Goal: Task Accomplishment & Management: Manage account settings

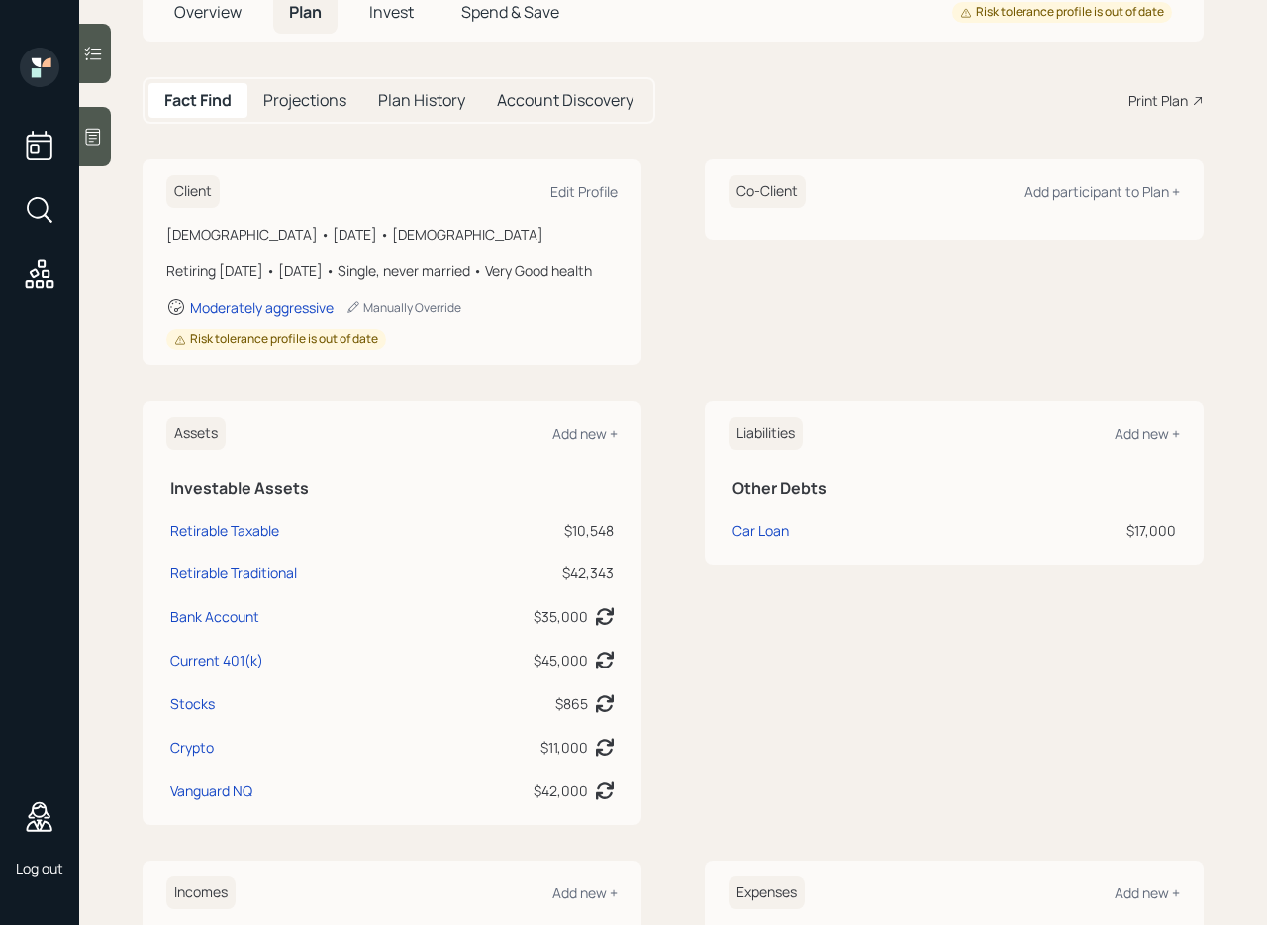
scroll to position [152, 0]
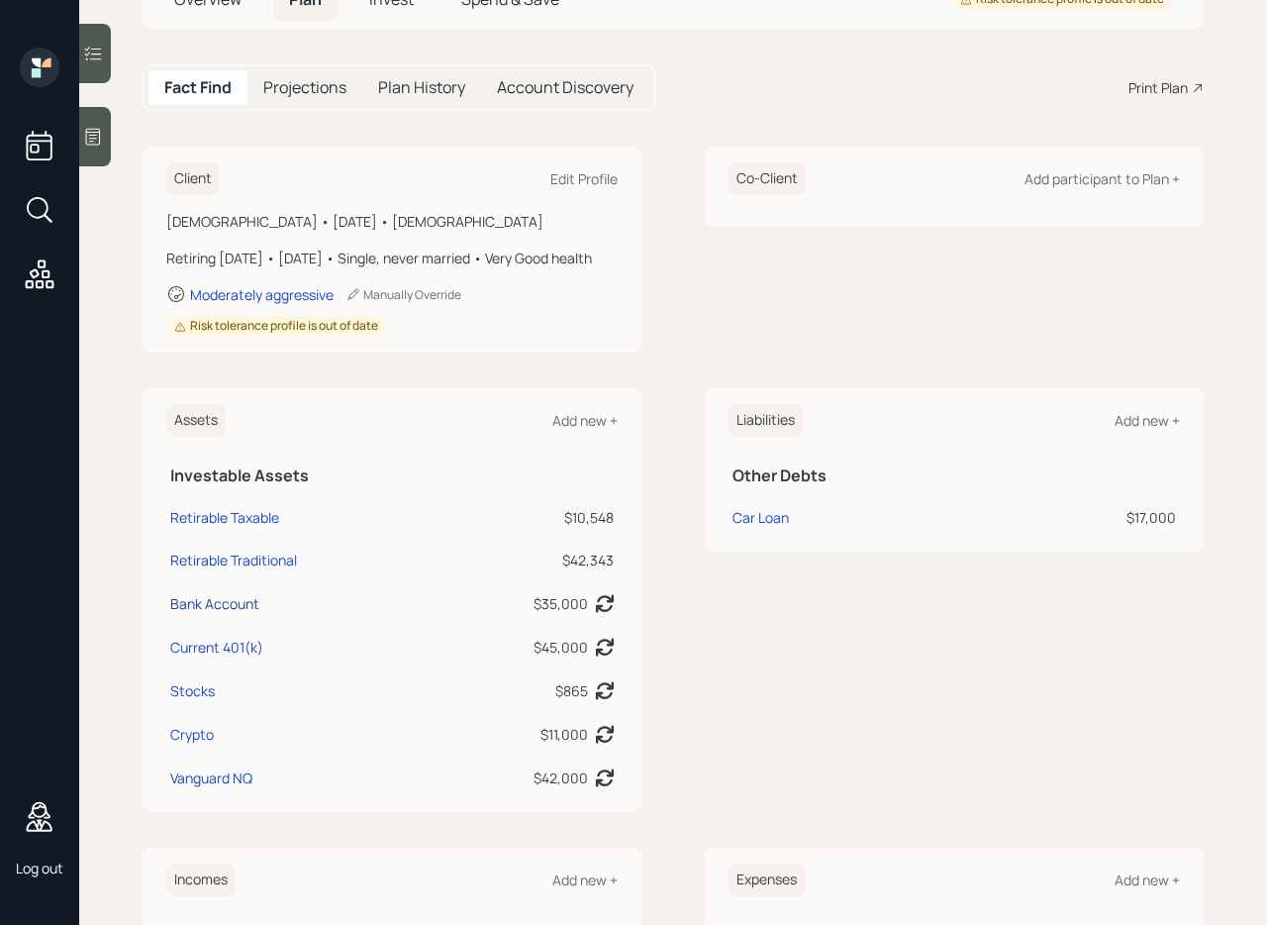
click at [233, 614] on div "Bank Account" at bounding box center [214, 603] width 89 height 21
select select "emergency_fund"
click at [230, 788] on div "Vanguard NQ" at bounding box center [211, 777] width 82 height 21
select select "taxable"
select select "balanced"
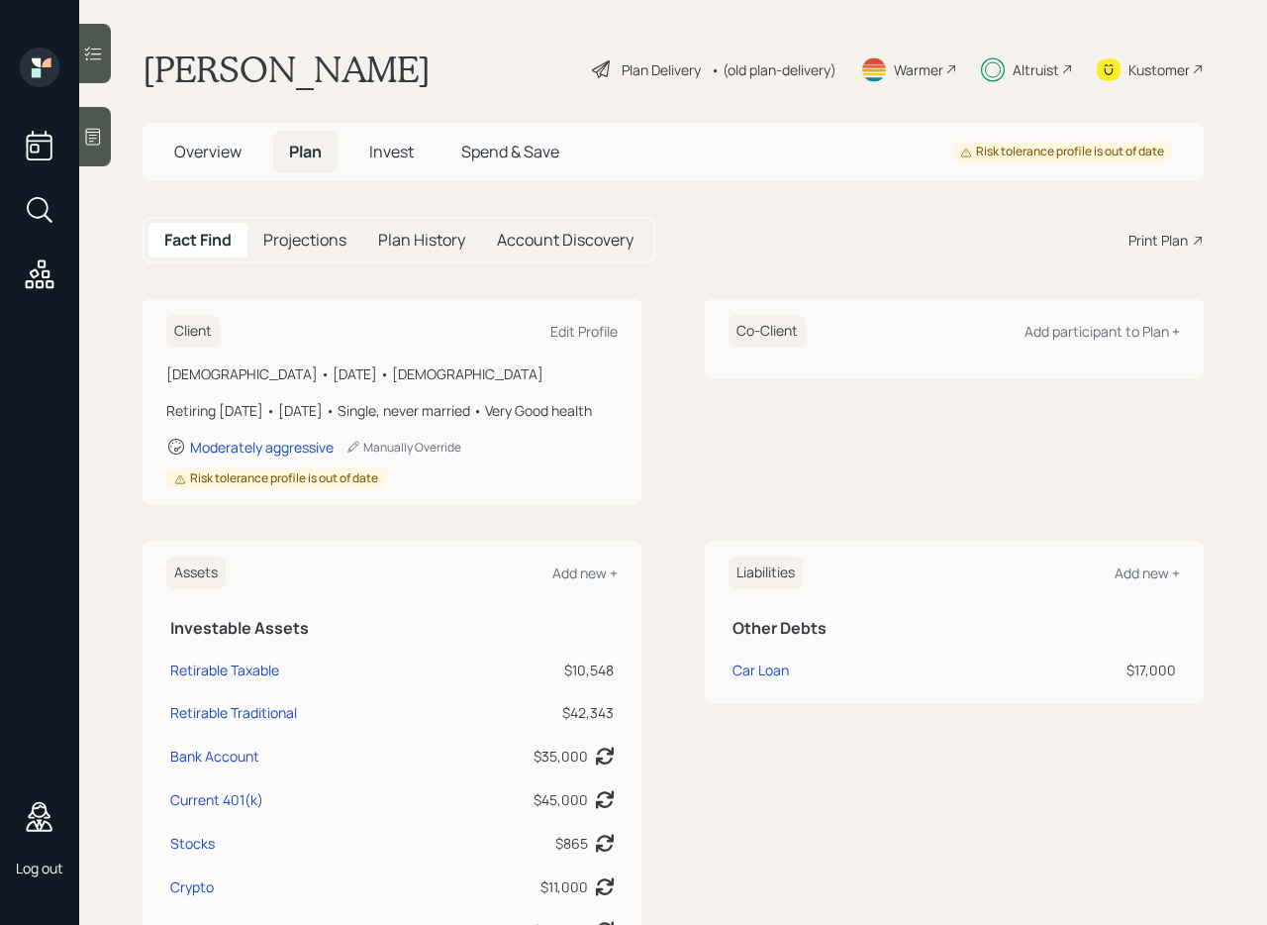
click at [646, 71] on div "Plan Delivery" at bounding box center [661, 69] width 79 height 21
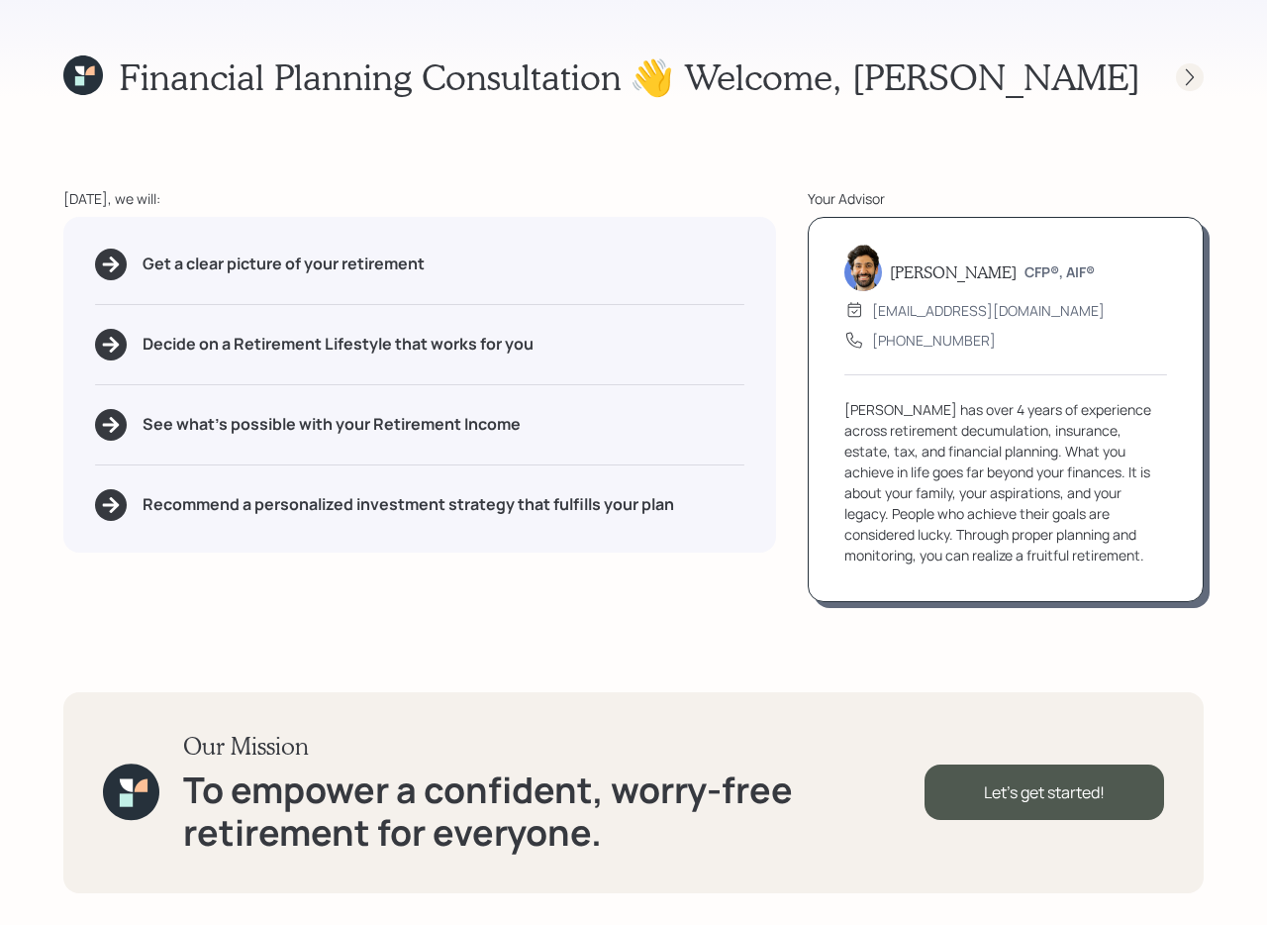
click at [1189, 65] on div at bounding box center [1190, 77] width 28 height 28
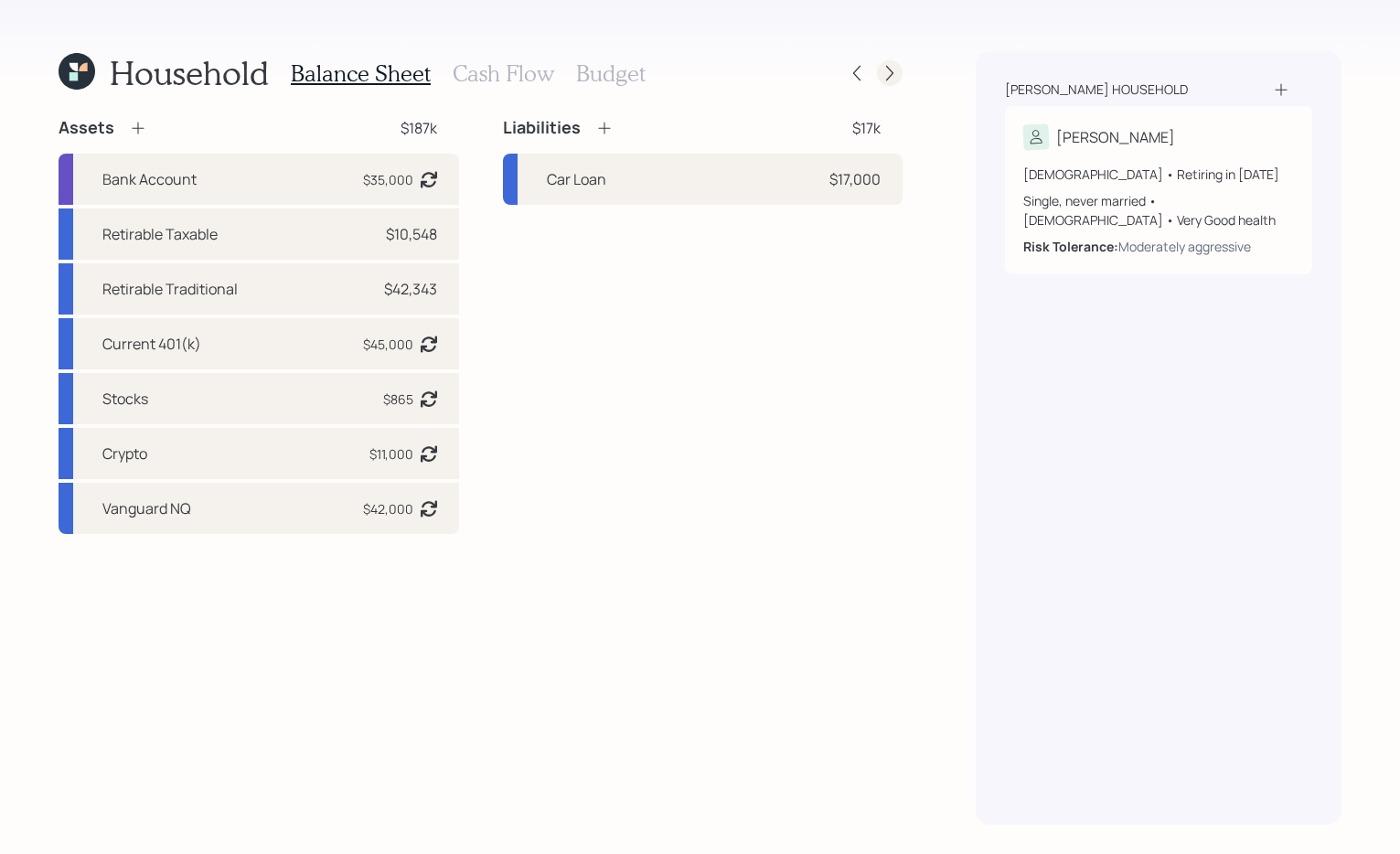
click at [893, 72] on icon at bounding box center [889, 73] width 18 height 18
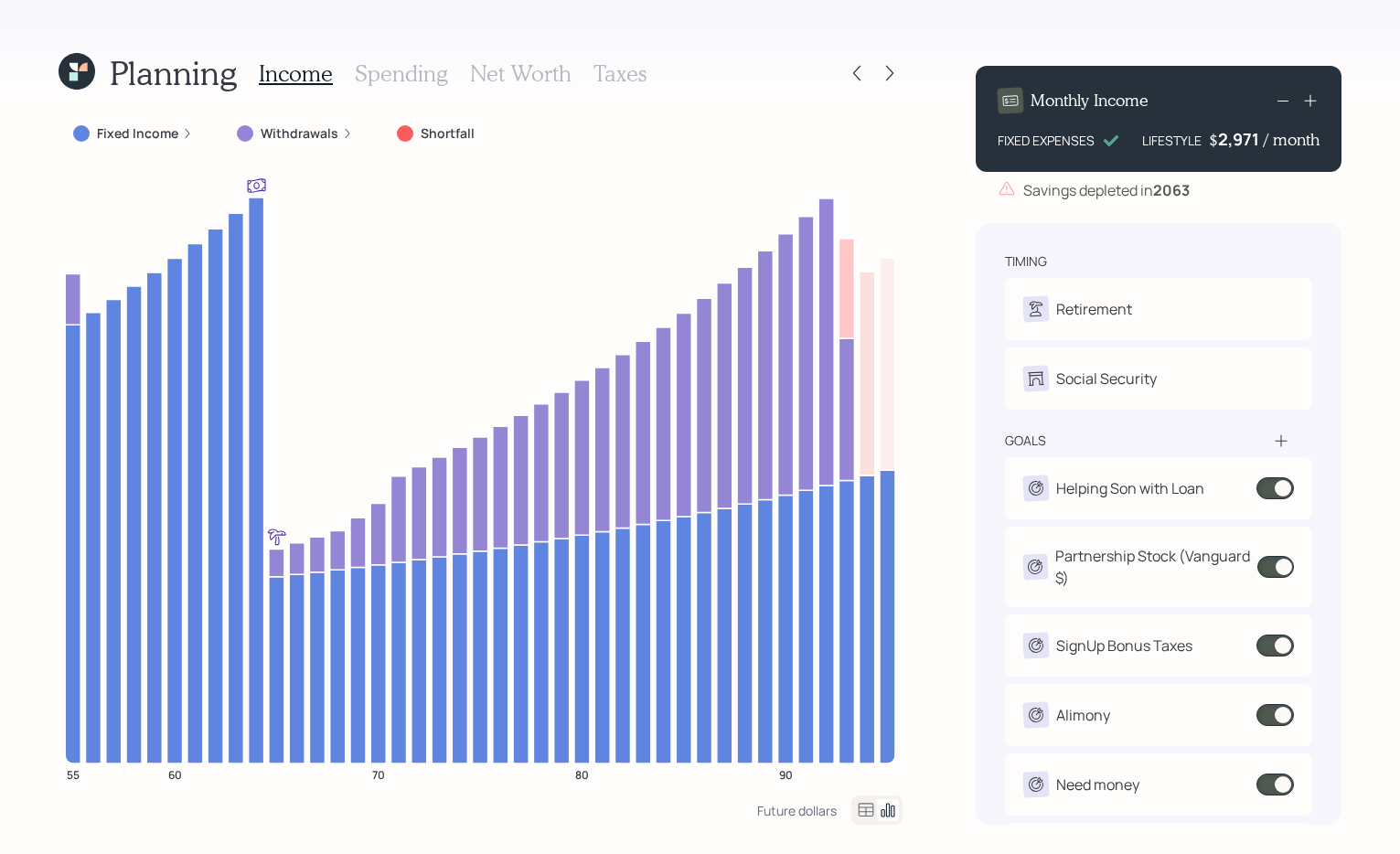
click at [619, 76] on h3 "Taxes" at bounding box center [619, 73] width 53 height 27
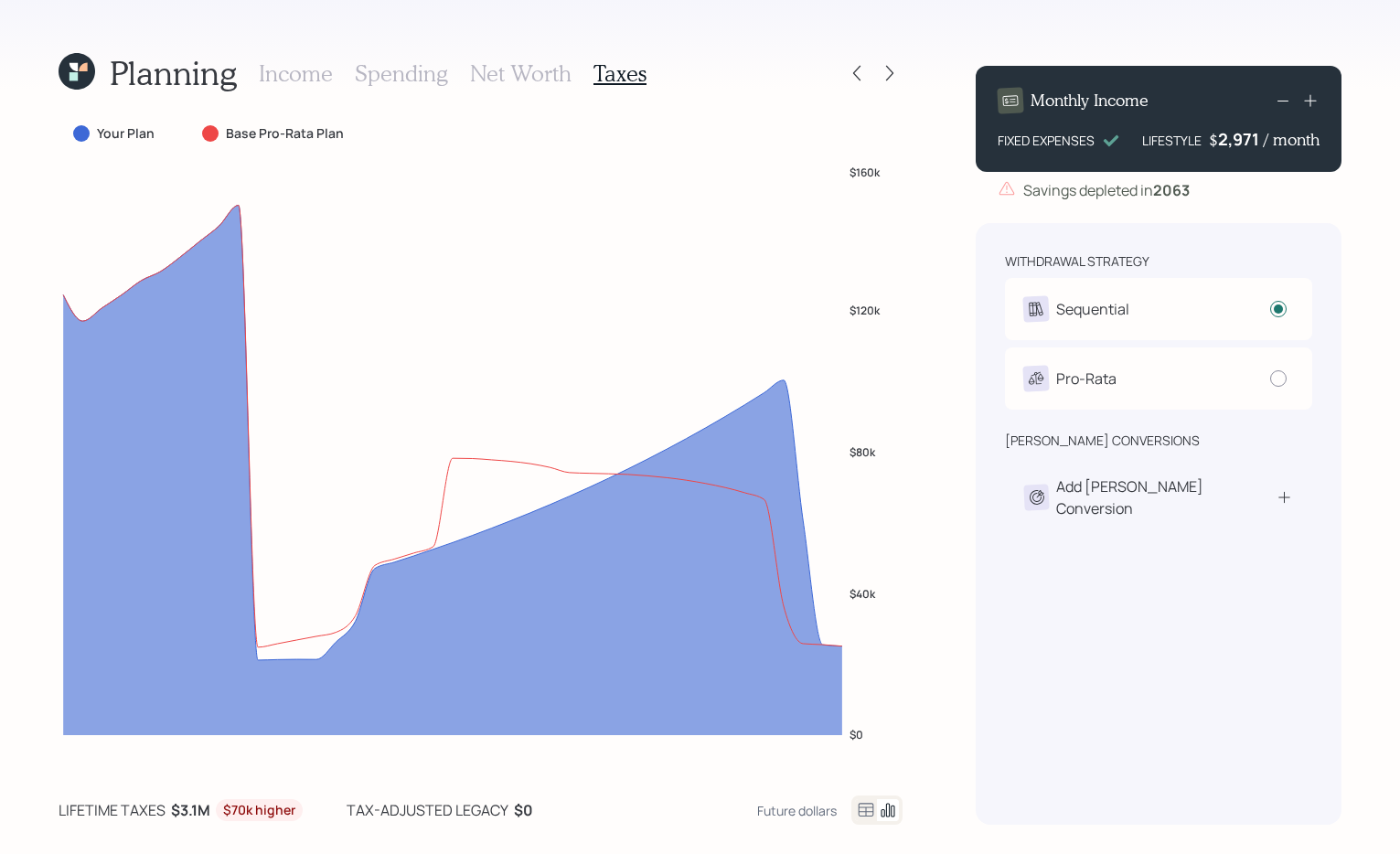
click at [867, 815] on icon at bounding box center [866, 809] width 16 height 14
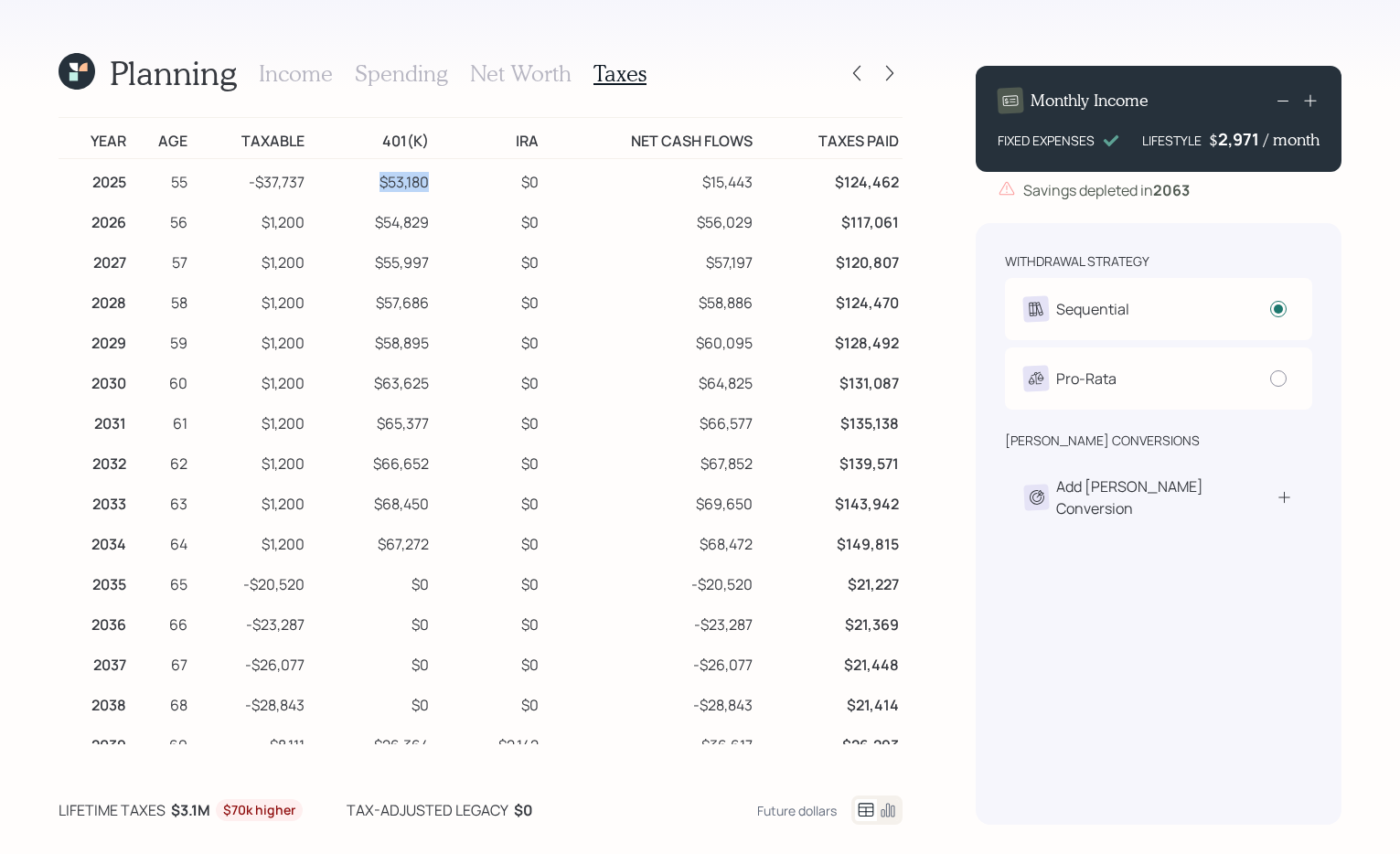
drag, startPoint x: 423, startPoint y: 180, endPoint x: 374, endPoint y: 185, distance: 49.3
click at [374, 185] on td "$53,180" at bounding box center [370, 179] width 125 height 42
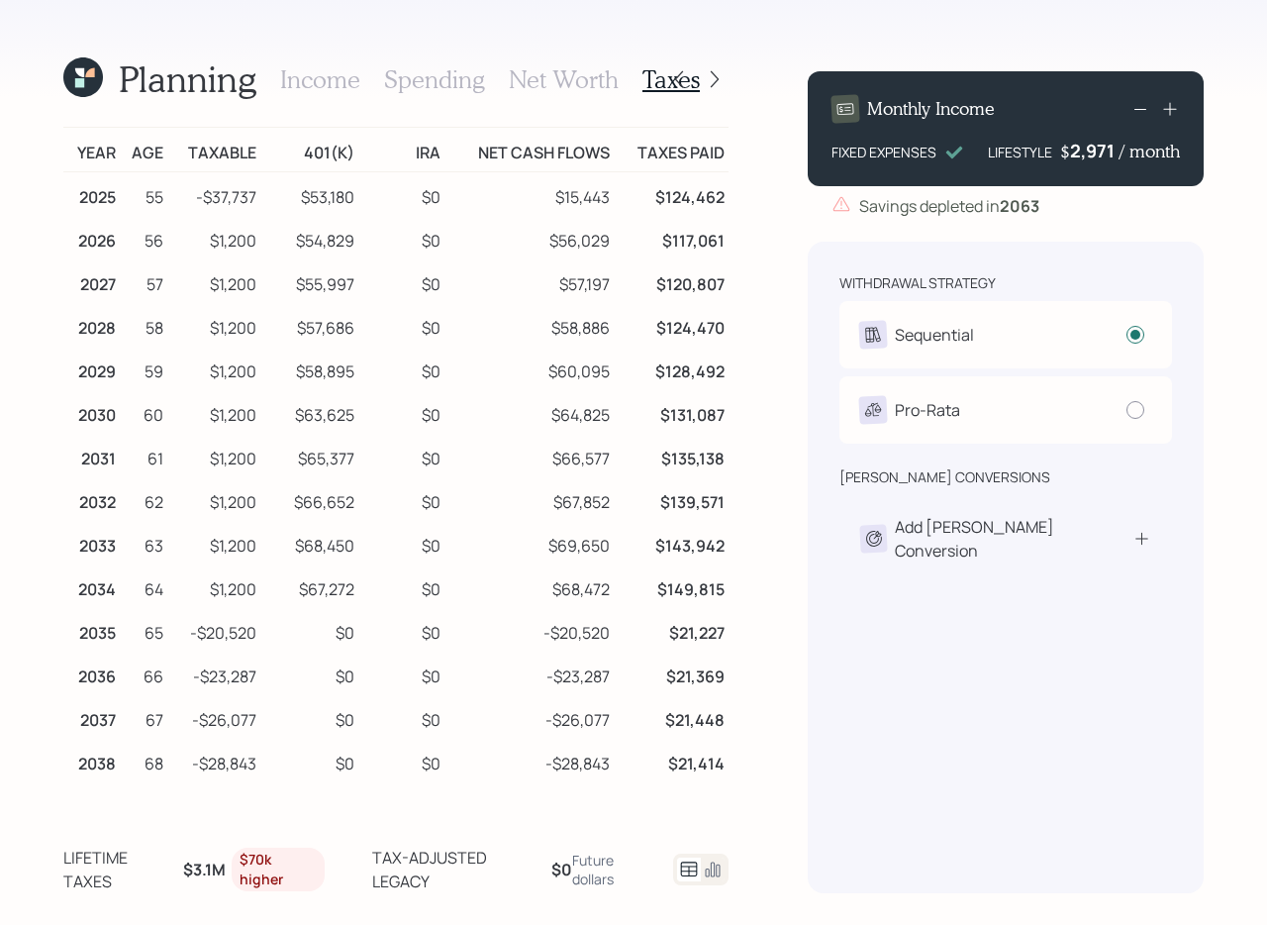
click at [82, 91] on icon at bounding box center [83, 77] width 40 height 40
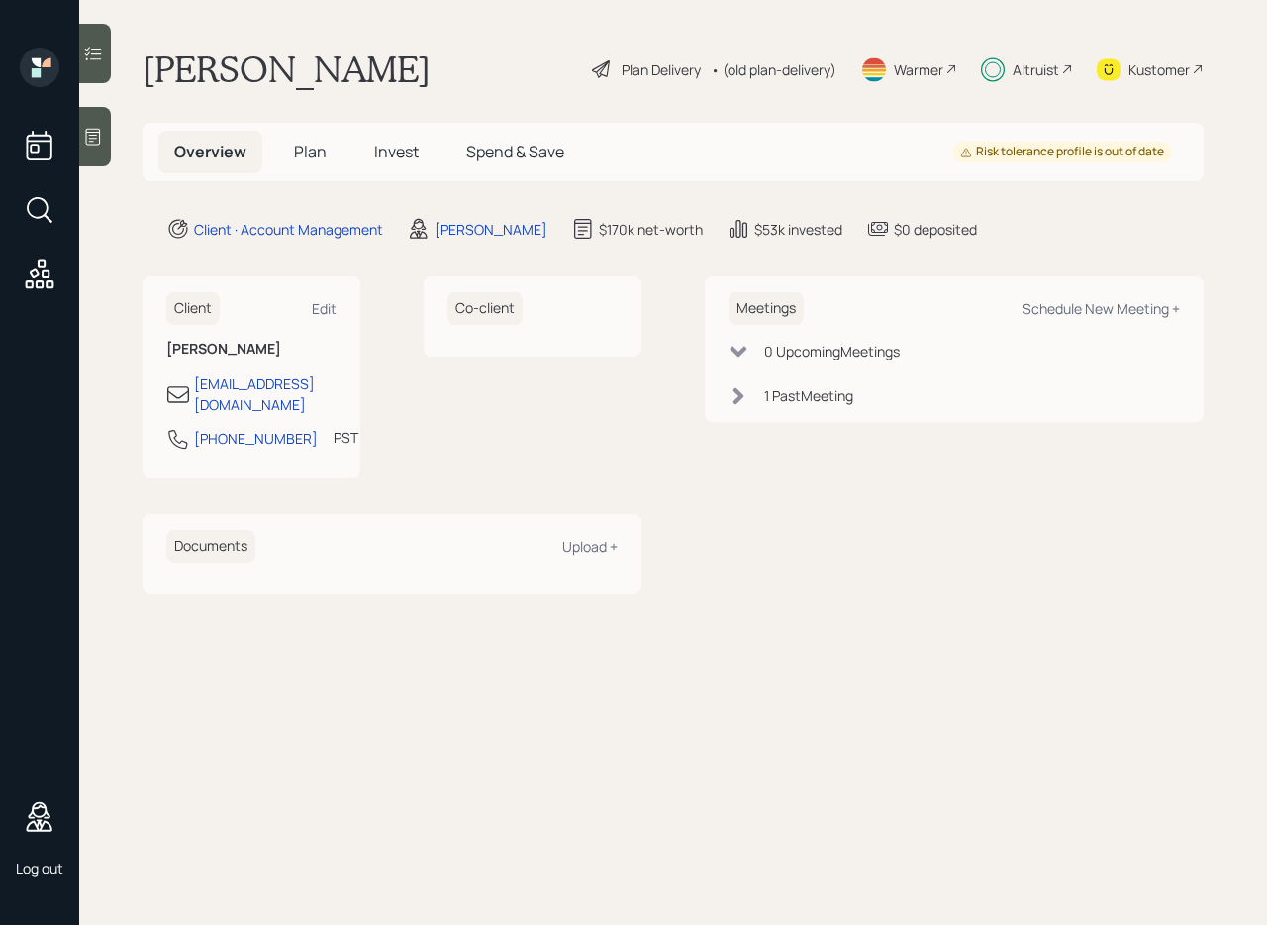
click at [294, 155] on span "Plan" at bounding box center [310, 152] width 33 height 22
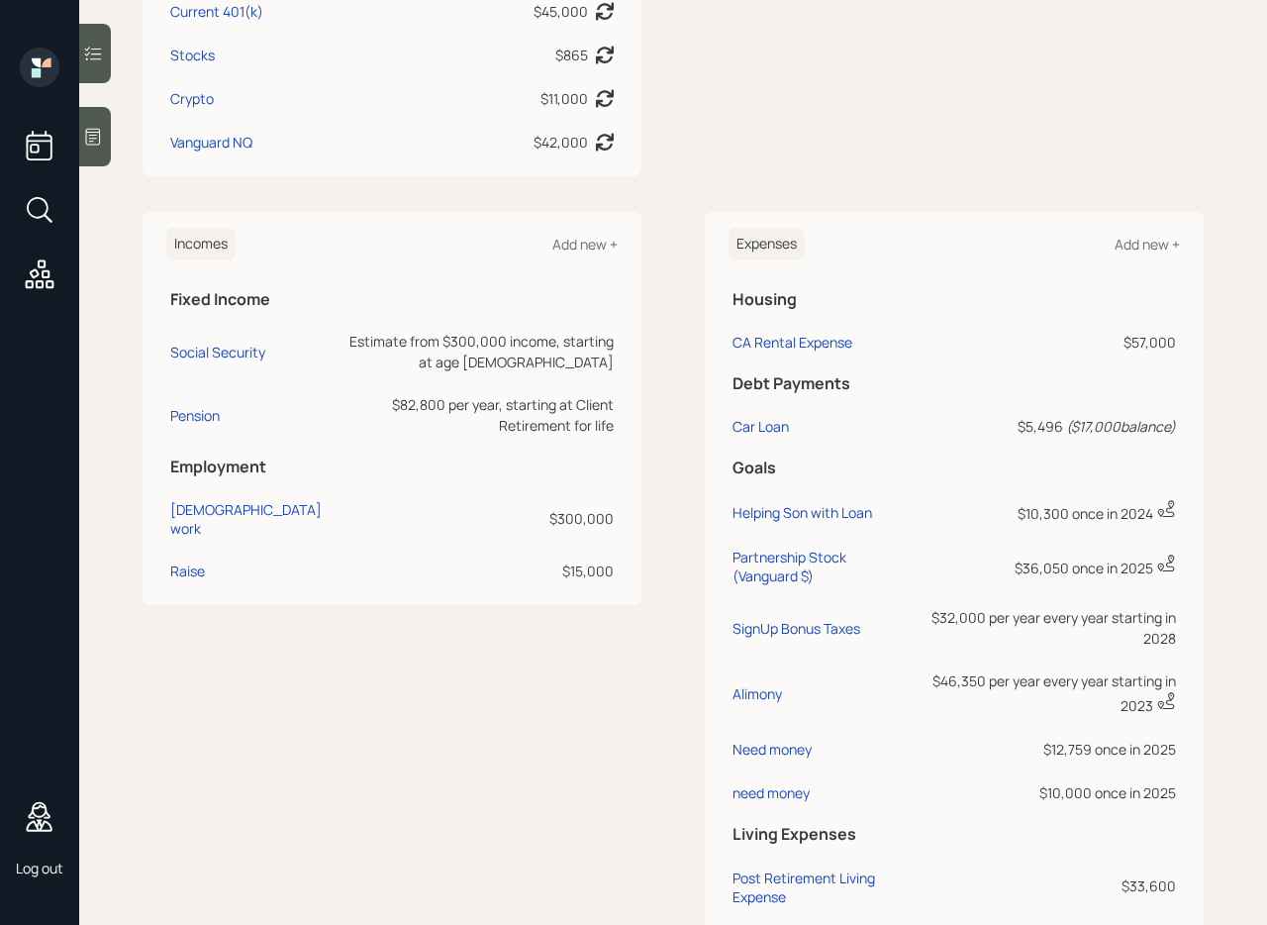
scroll to position [901, 0]
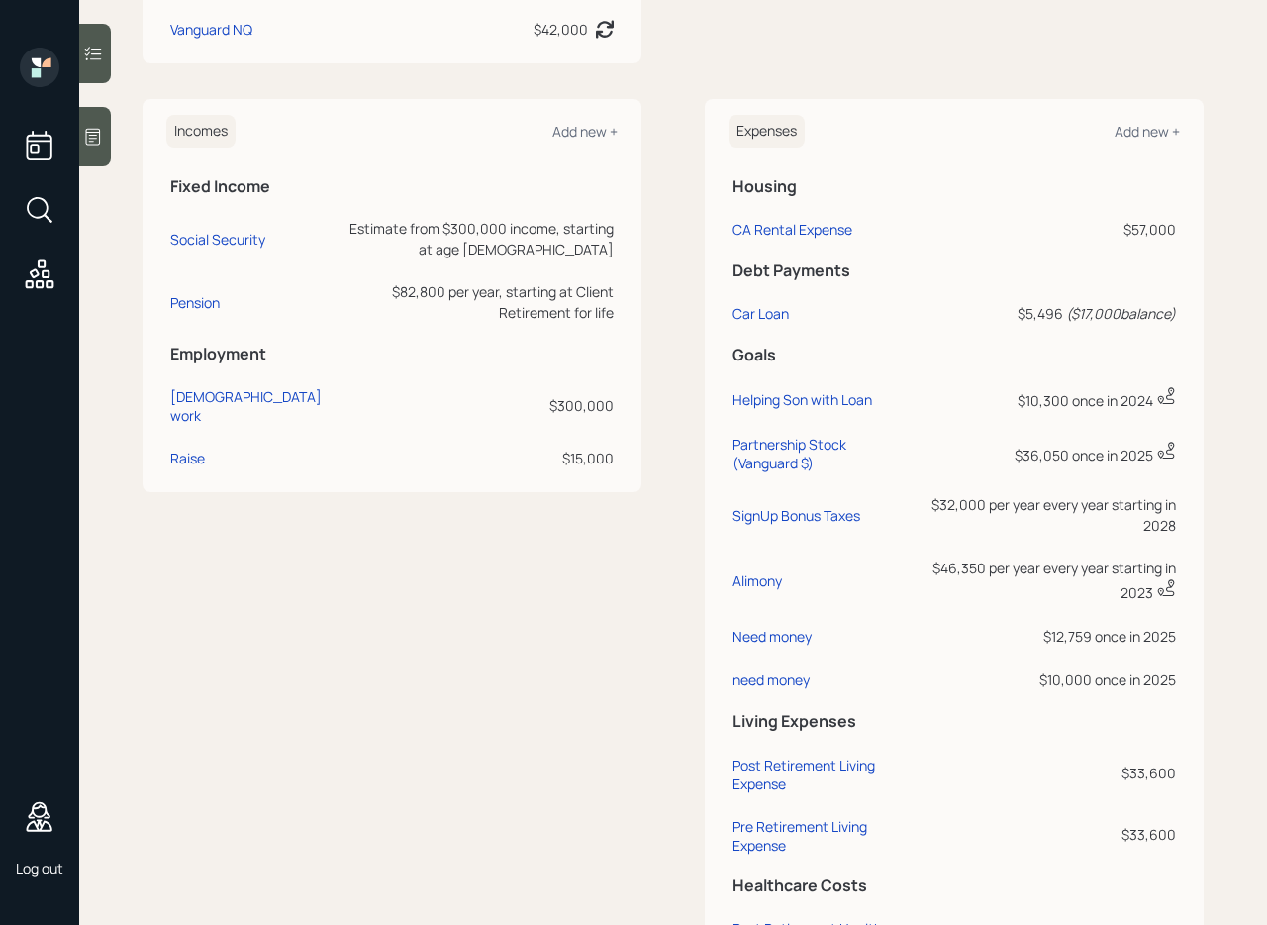
click at [99, 70] on div at bounding box center [95, 53] width 32 height 59
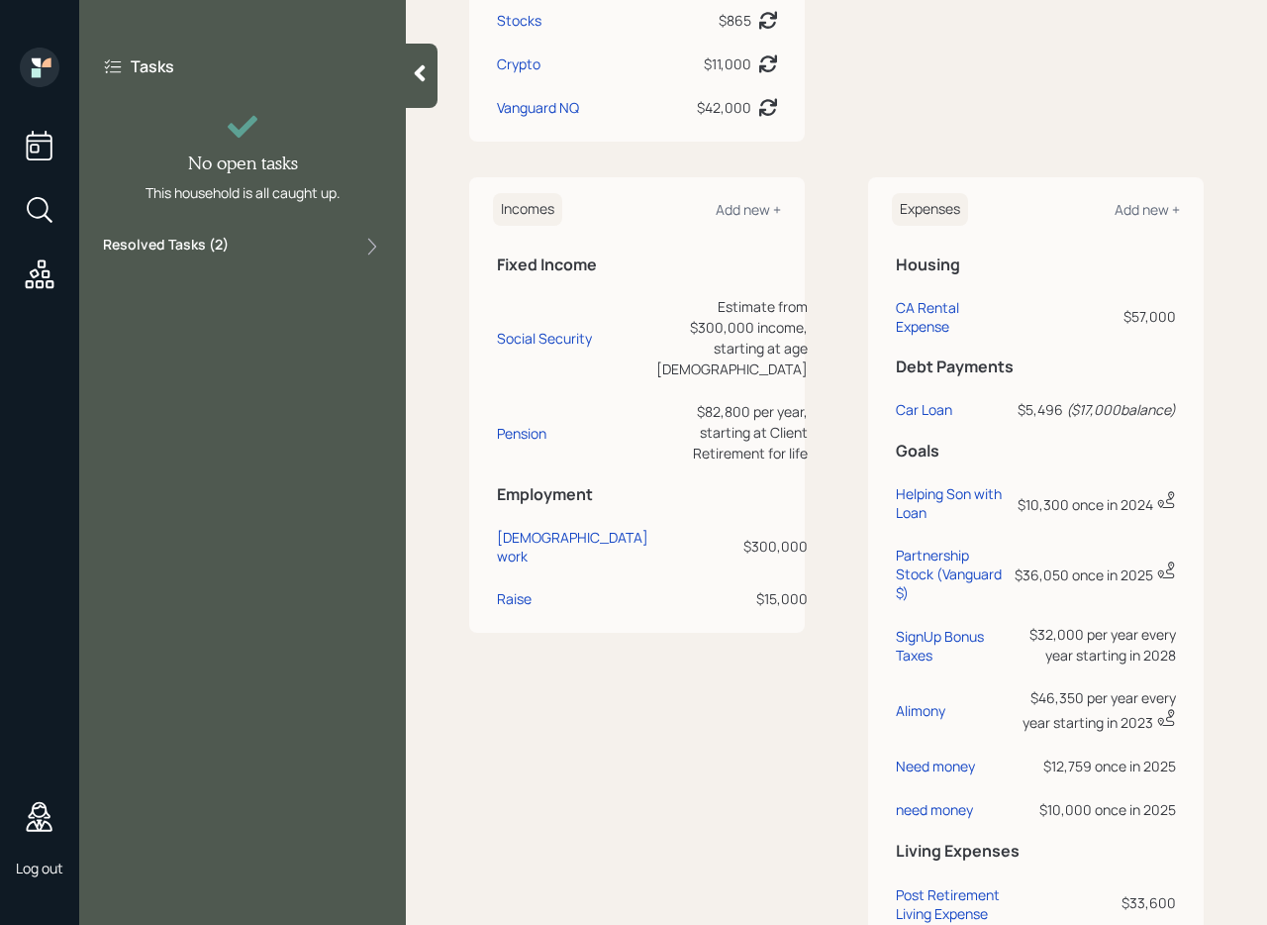
scroll to position [960, 0]
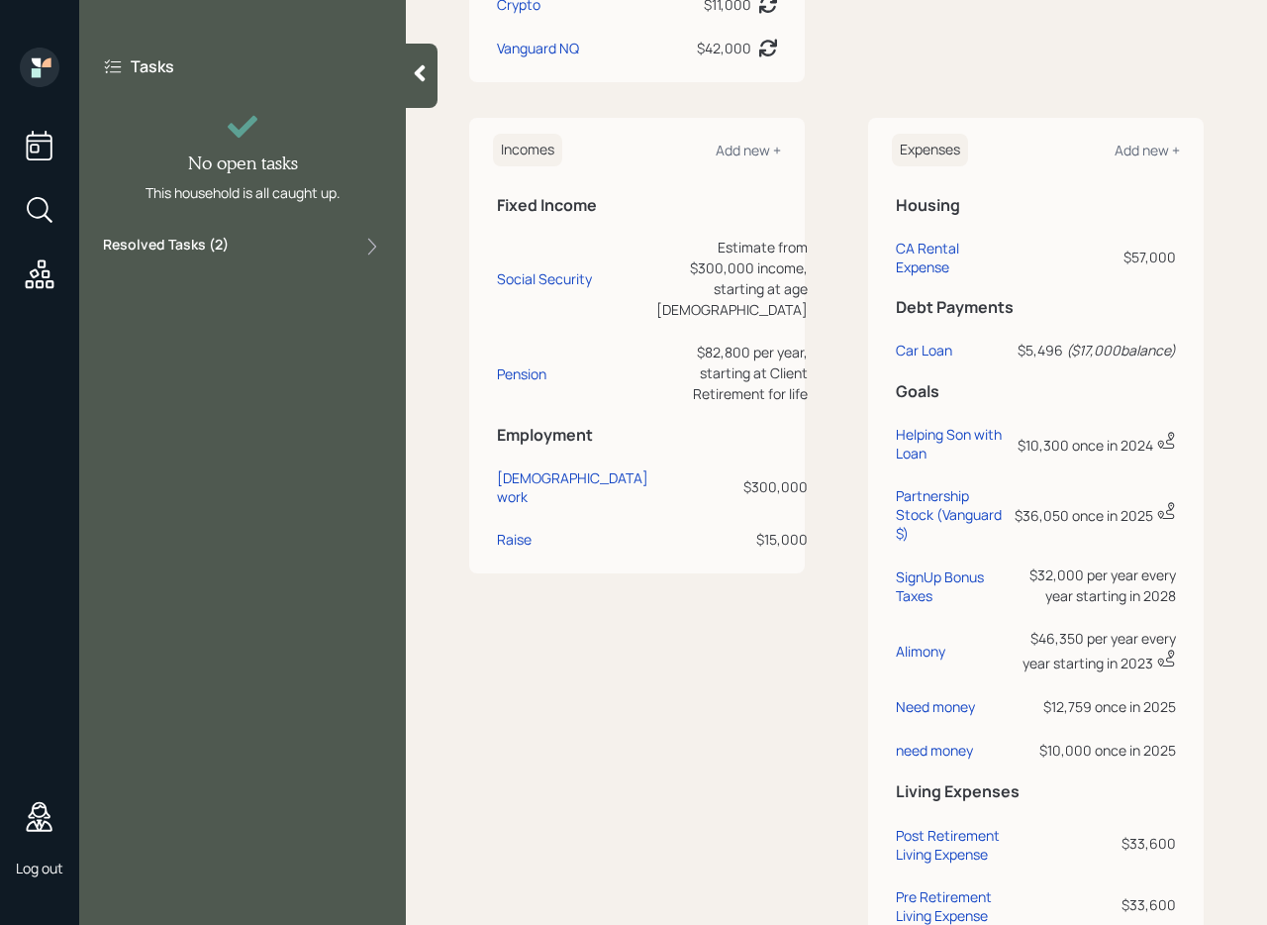
click at [415, 85] on div at bounding box center [422, 76] width 32 height 64
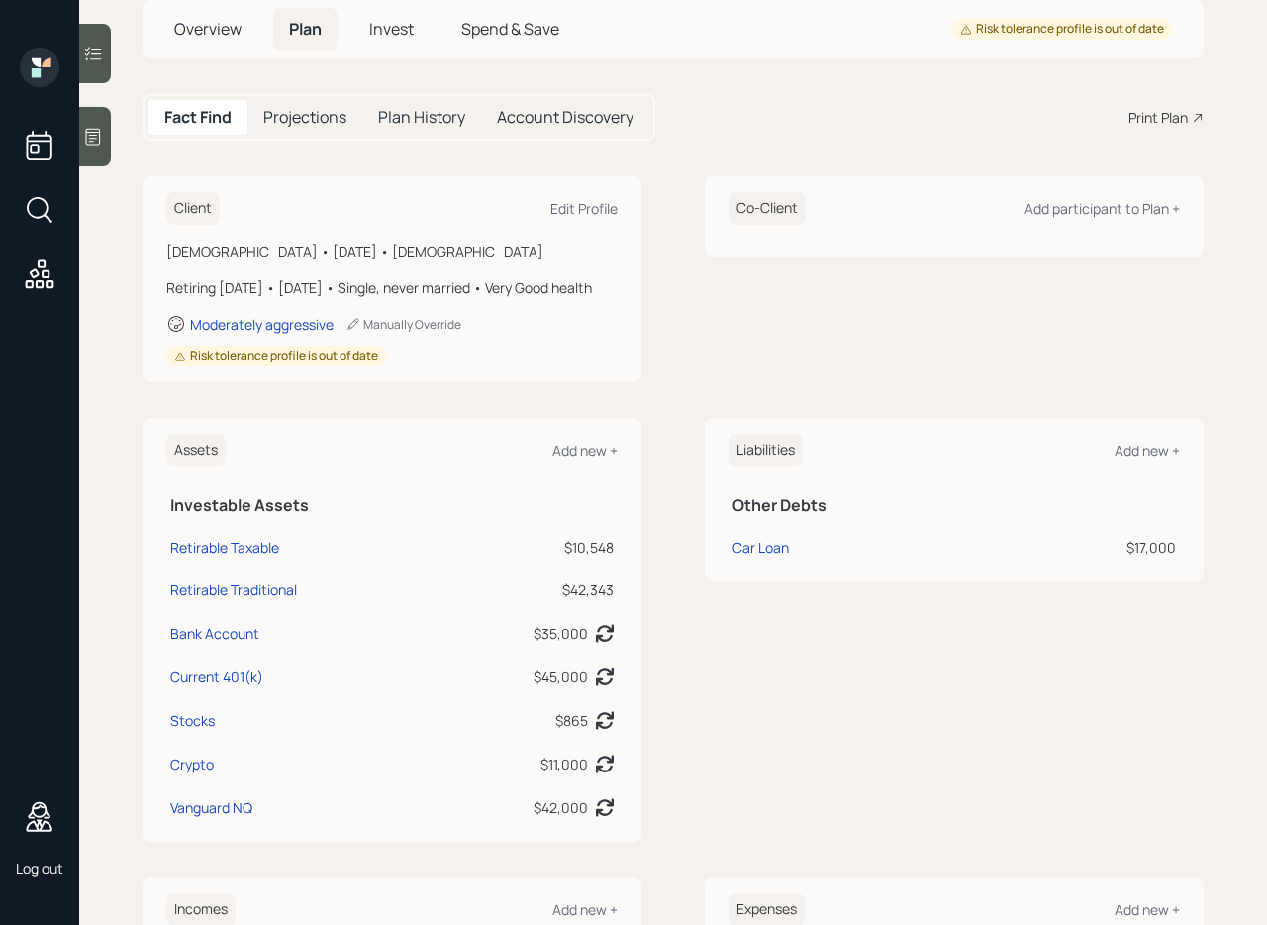
scroll to position [0, 0]
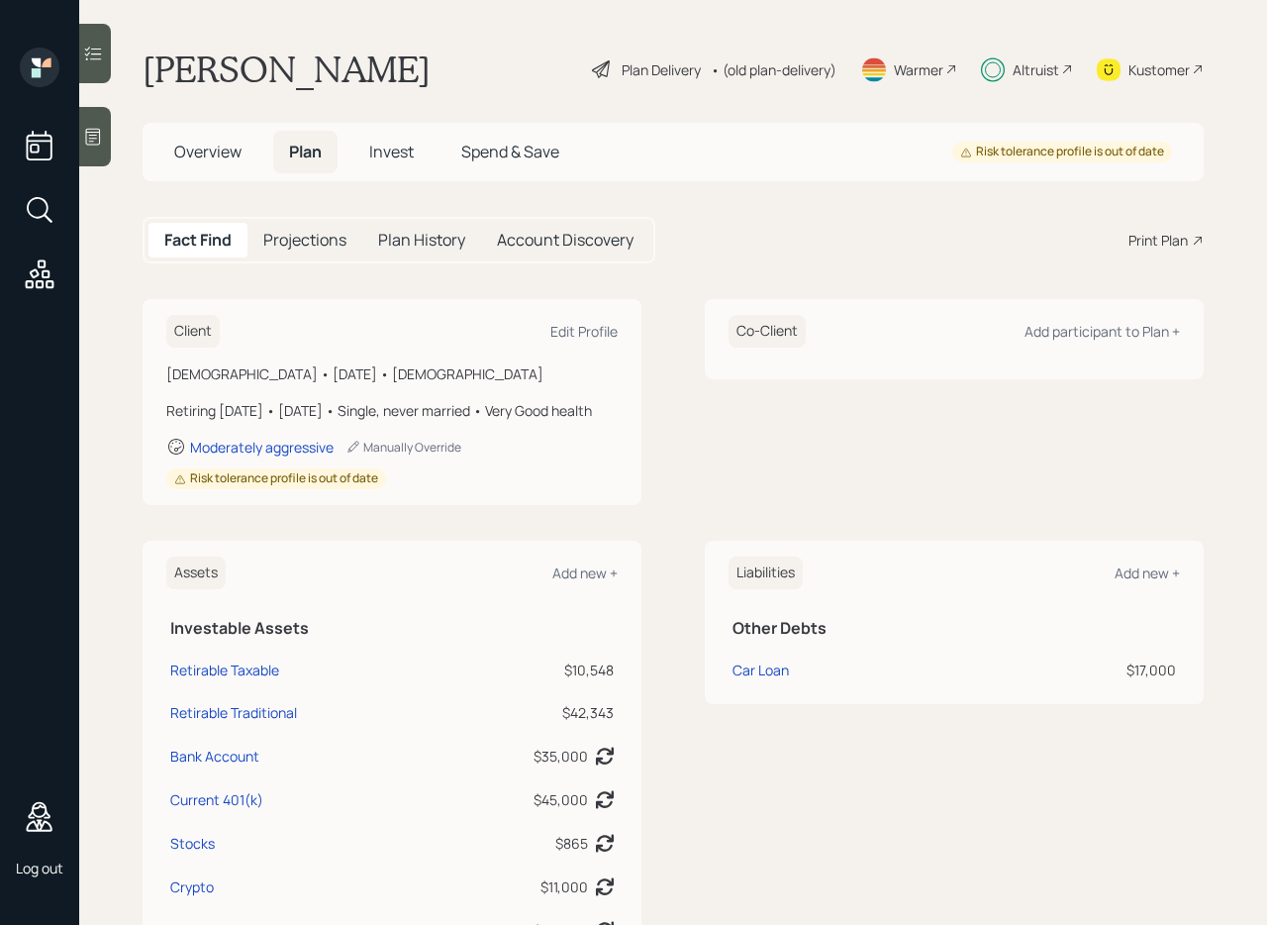
click at [394, 150] on span "Invest" at bounding box center [391, 152] width 45 height 22
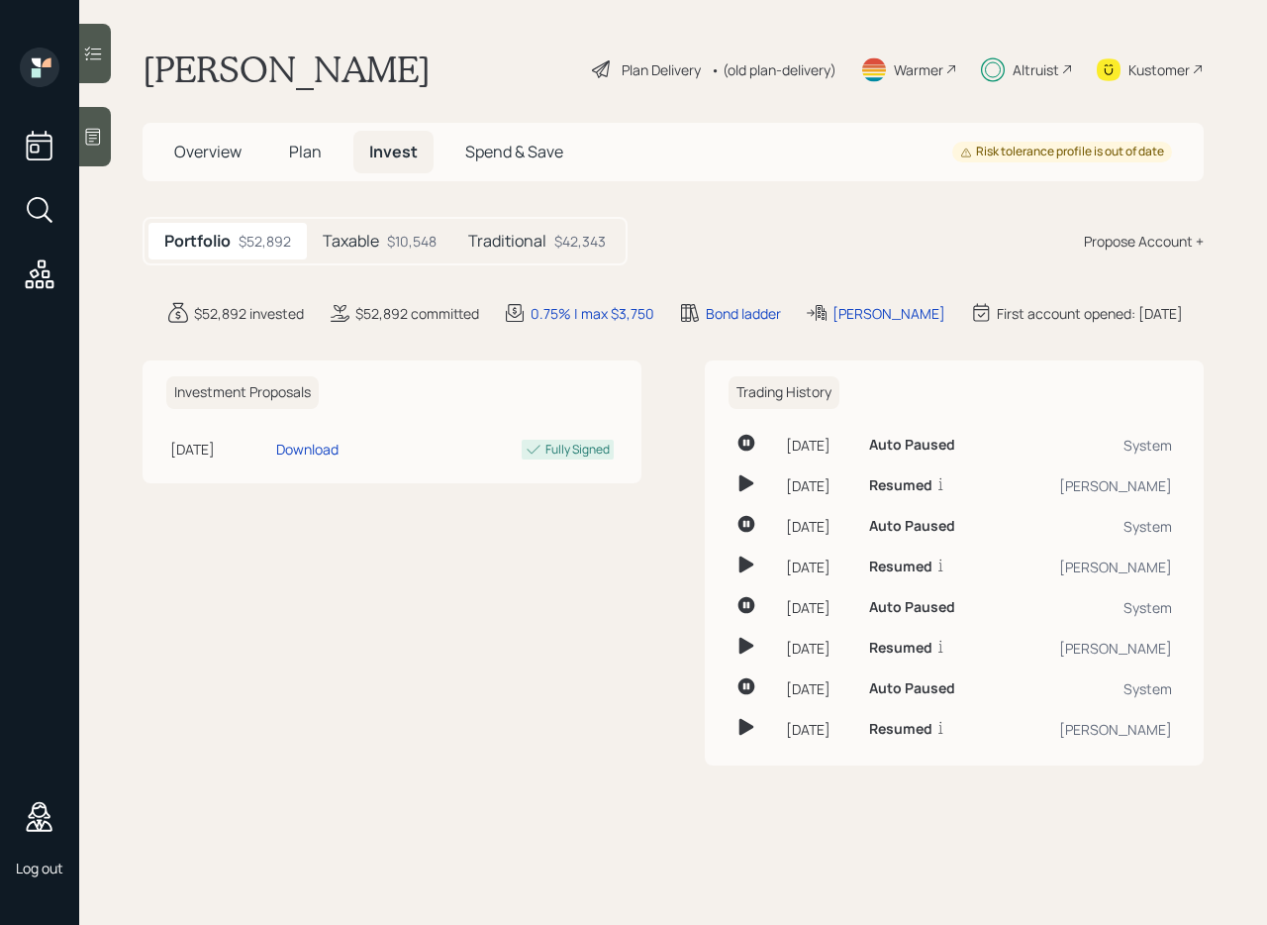
click at [381, 249] on div "Taxable $10,548" at bounding box center [380, 241] width 146 height 37
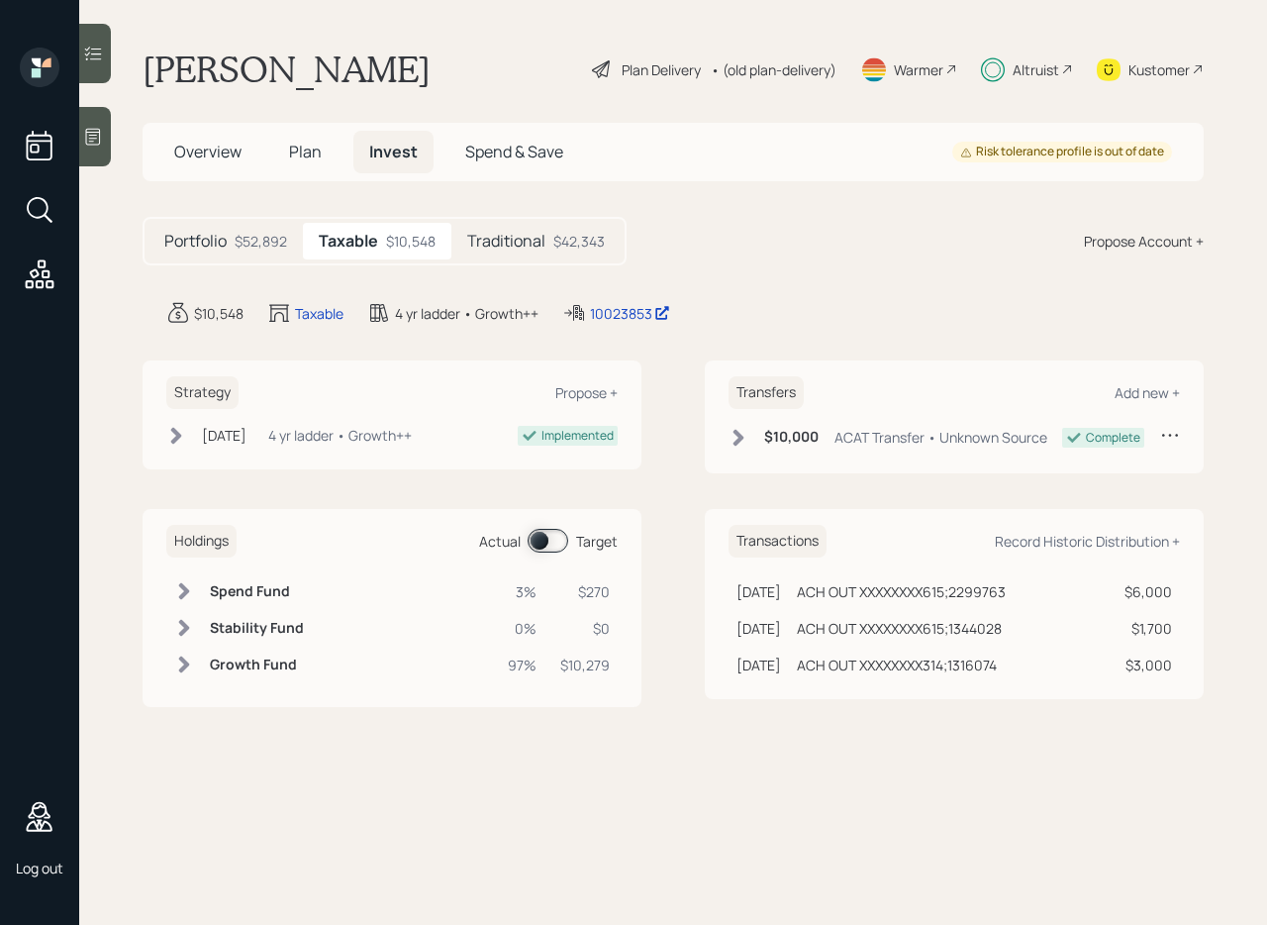
click at [241, 591] on h6 "Spend Fund" at bounding box center [257, 591] width 94 height 17
click at [218, 591] on h6 "Spend Fund" at bounding box center [257, 590] width 94 height 17
click at [311, 156] on span "Plan" at bounding box center [305, 152] width 33 height 22
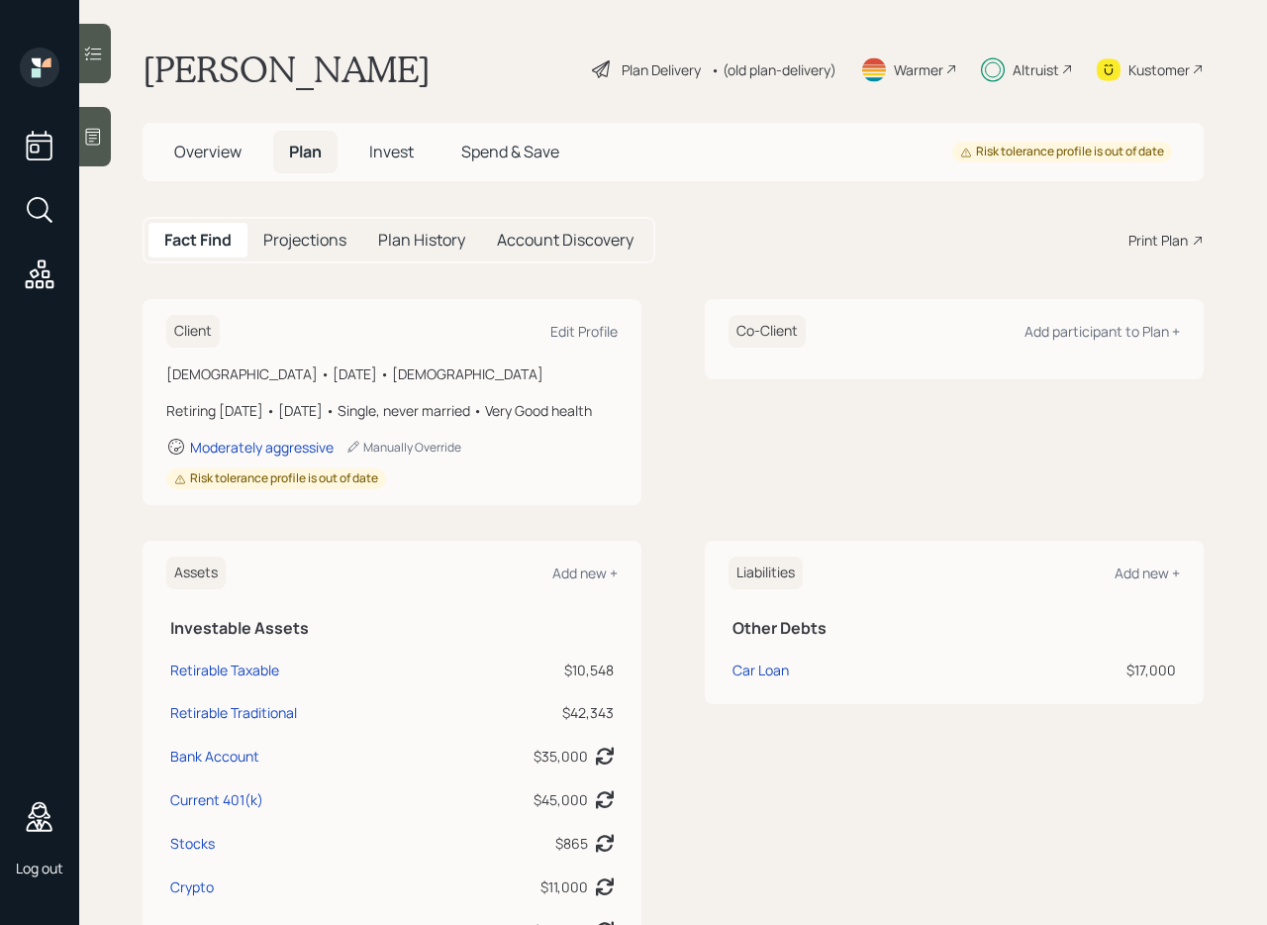
click at [282, 240] on h5 "Projections" at bounding box center [304, 240] width 83 height 19
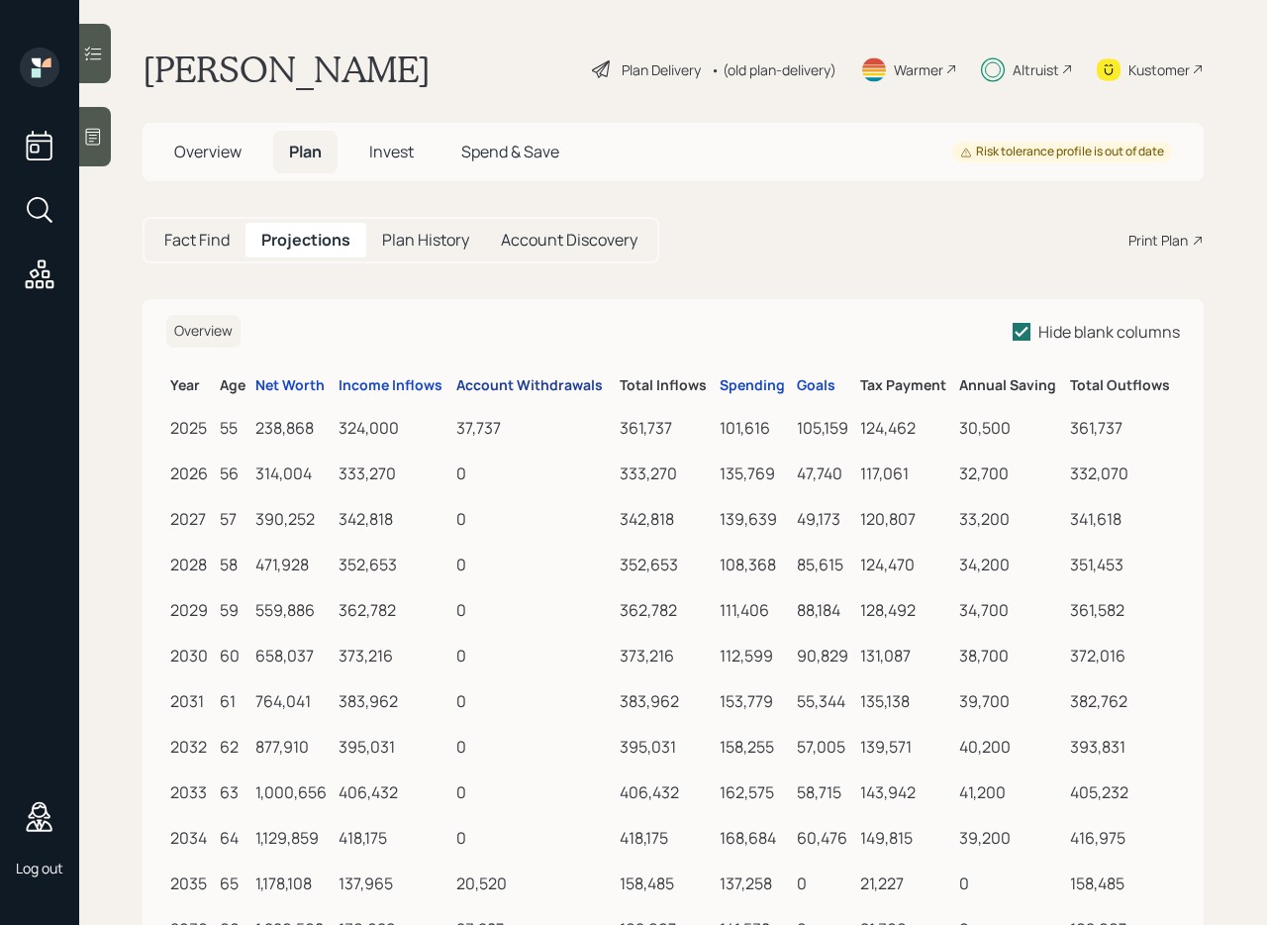
click at [489, 377] on div "Account Withdrawals" at bounding box center [529, 385] width 147 height 17
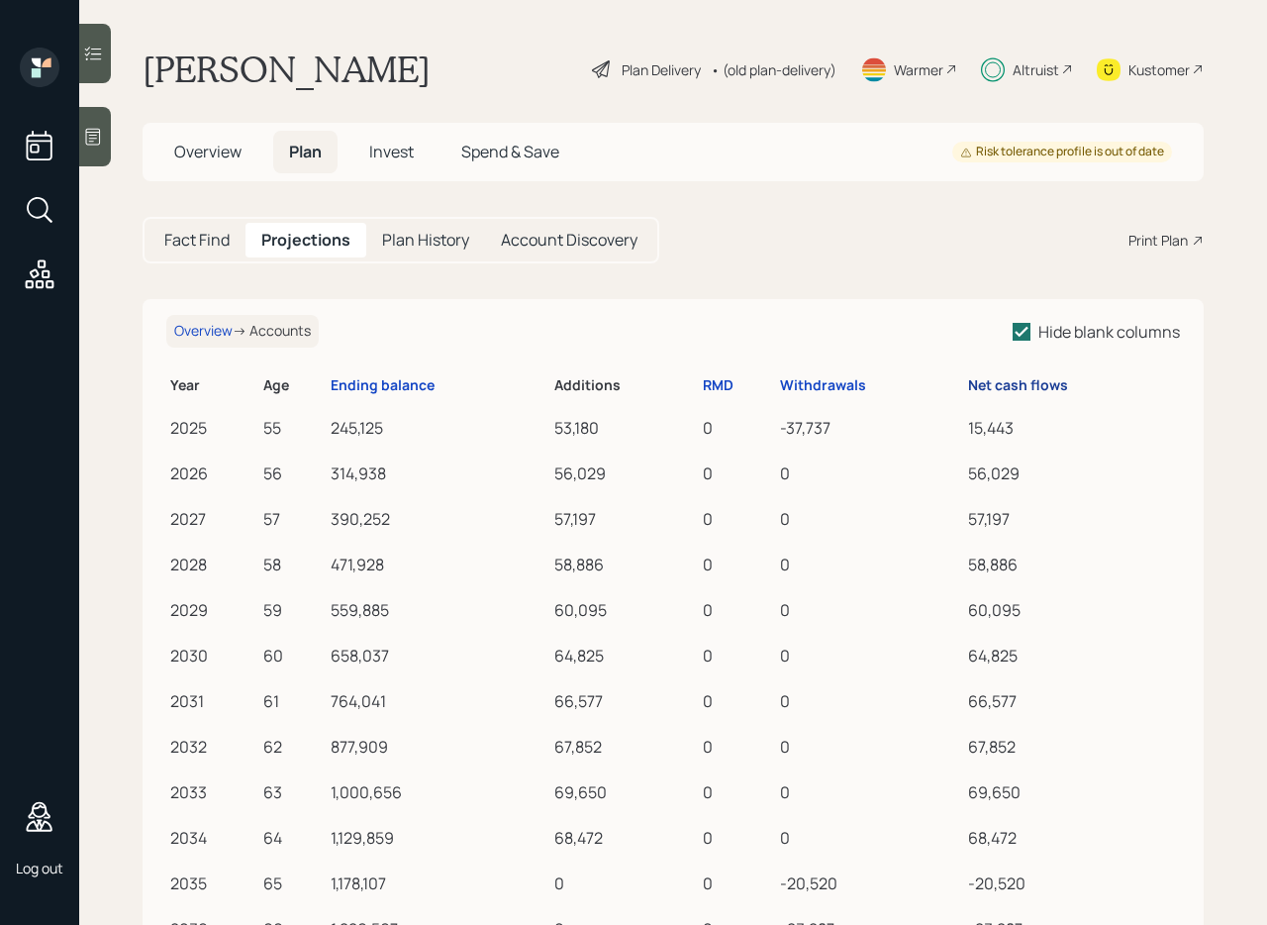
click at [983, 381] on div "Net cash flows" at bounding box center [1018, 385] width 100 height 17
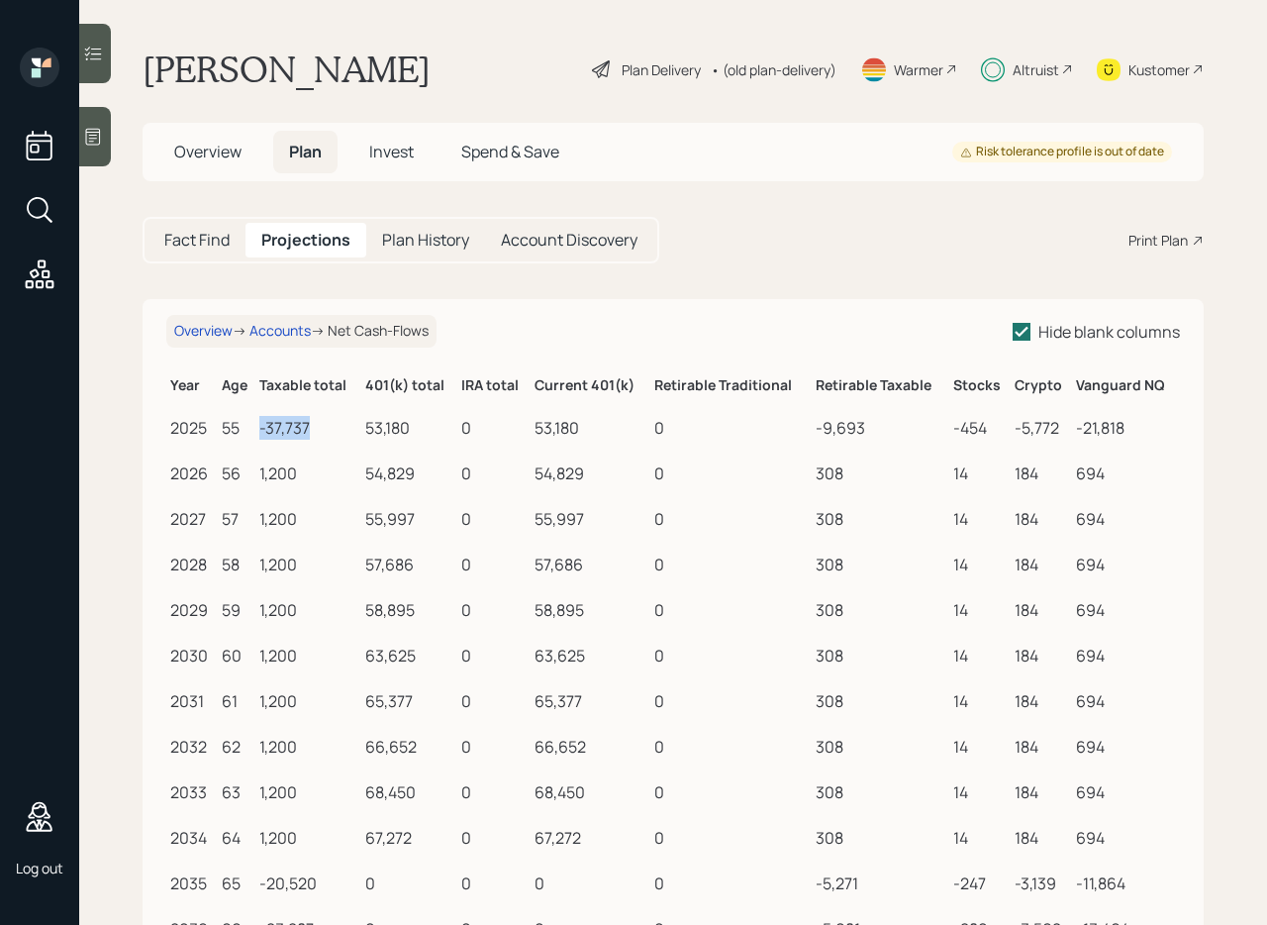
drag, startPoint x: 258, startPoint y: 428, endPoint x: 326, endPoint y: 431, distance: 67.4
click at [326, 431] on div "-37,737" at bounding box center [308, 428] width 98 height 24
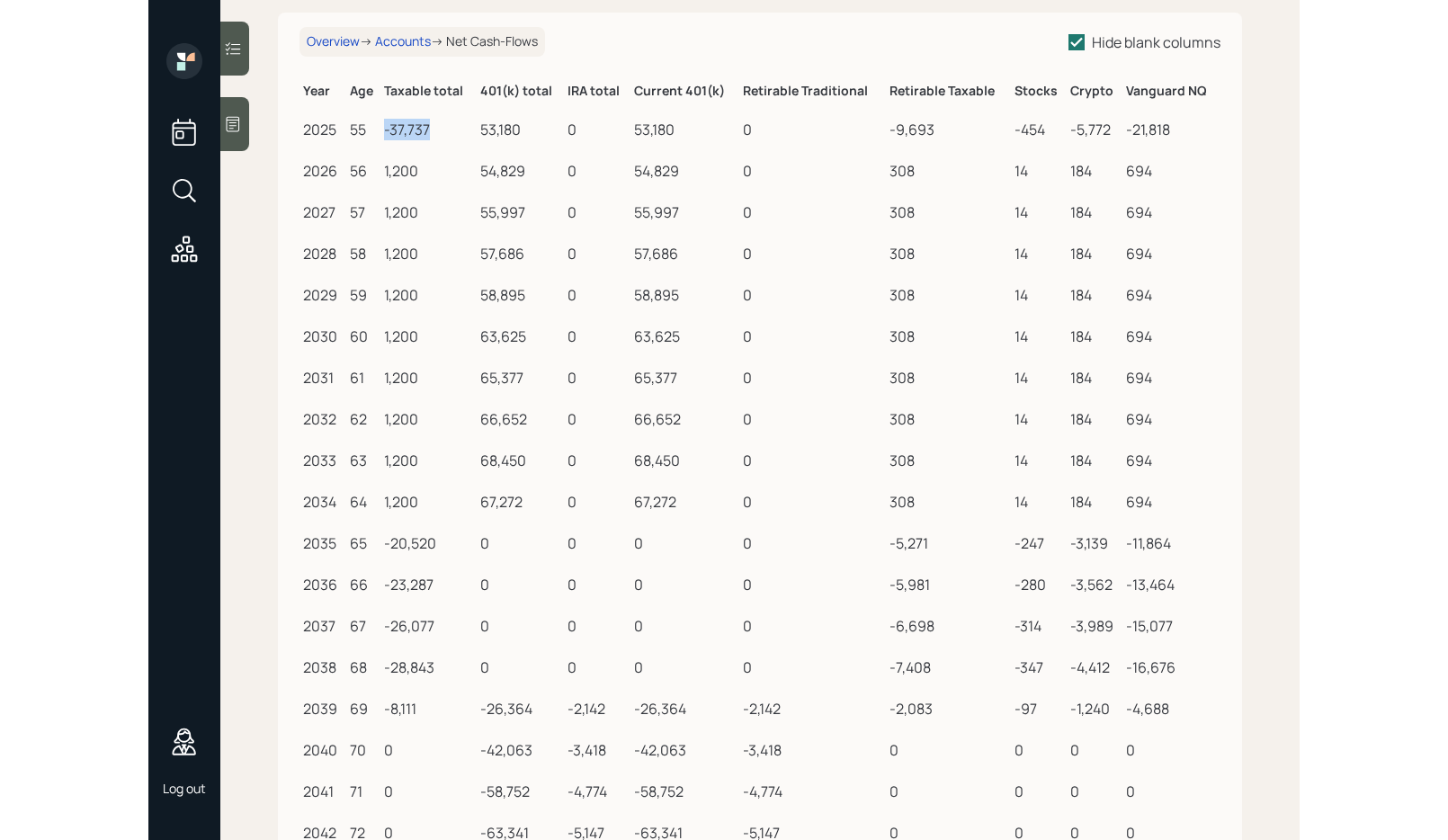
scroll to position [158, 0]
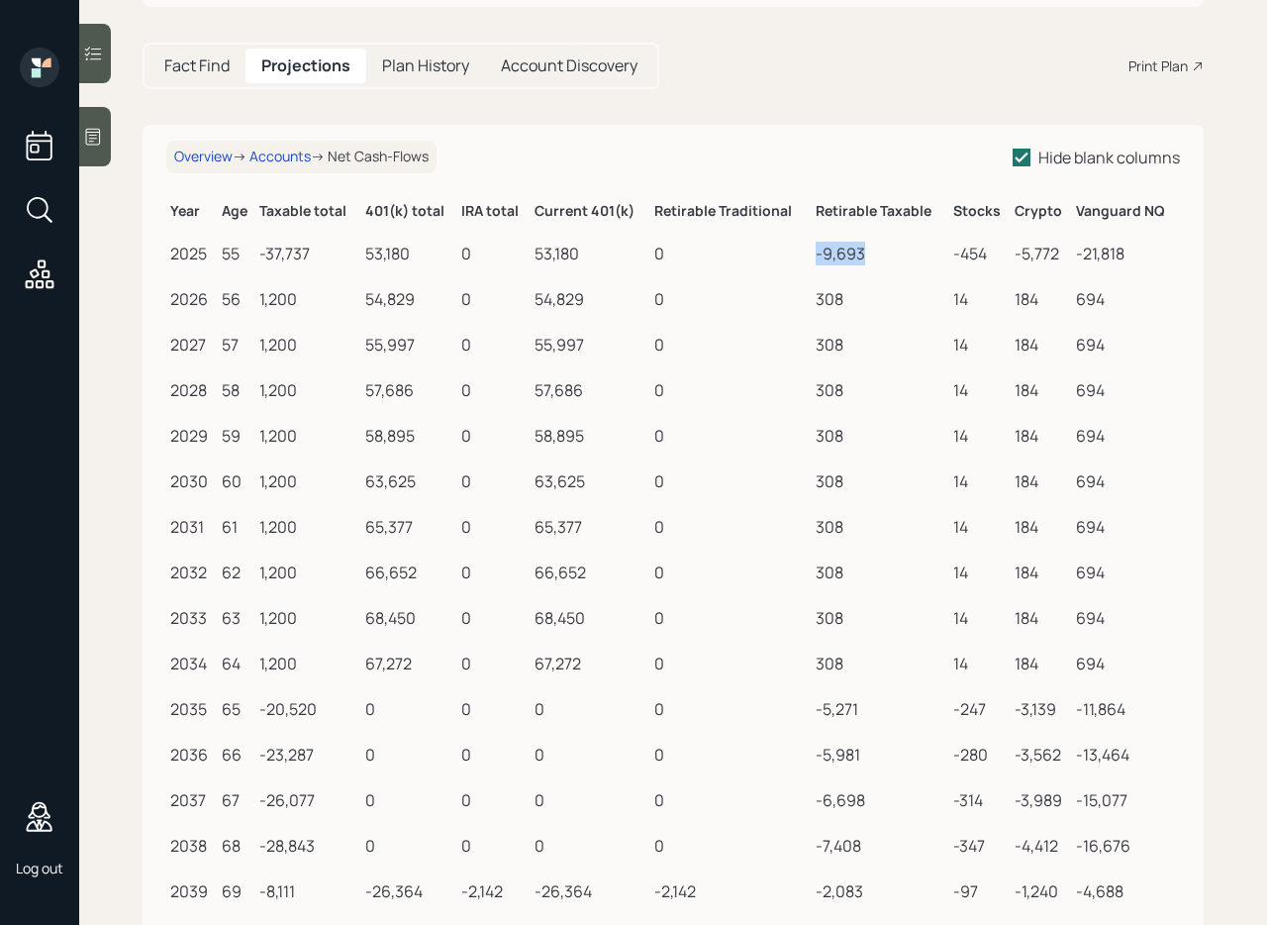
drag, startPoint x: 810, startPoint y: 253, endPoint x: 919, endPoint y: 258, distance: 109.0
click at [919, 258] on div "-9,693" at bounding box center [881, 254] width 130 height 24
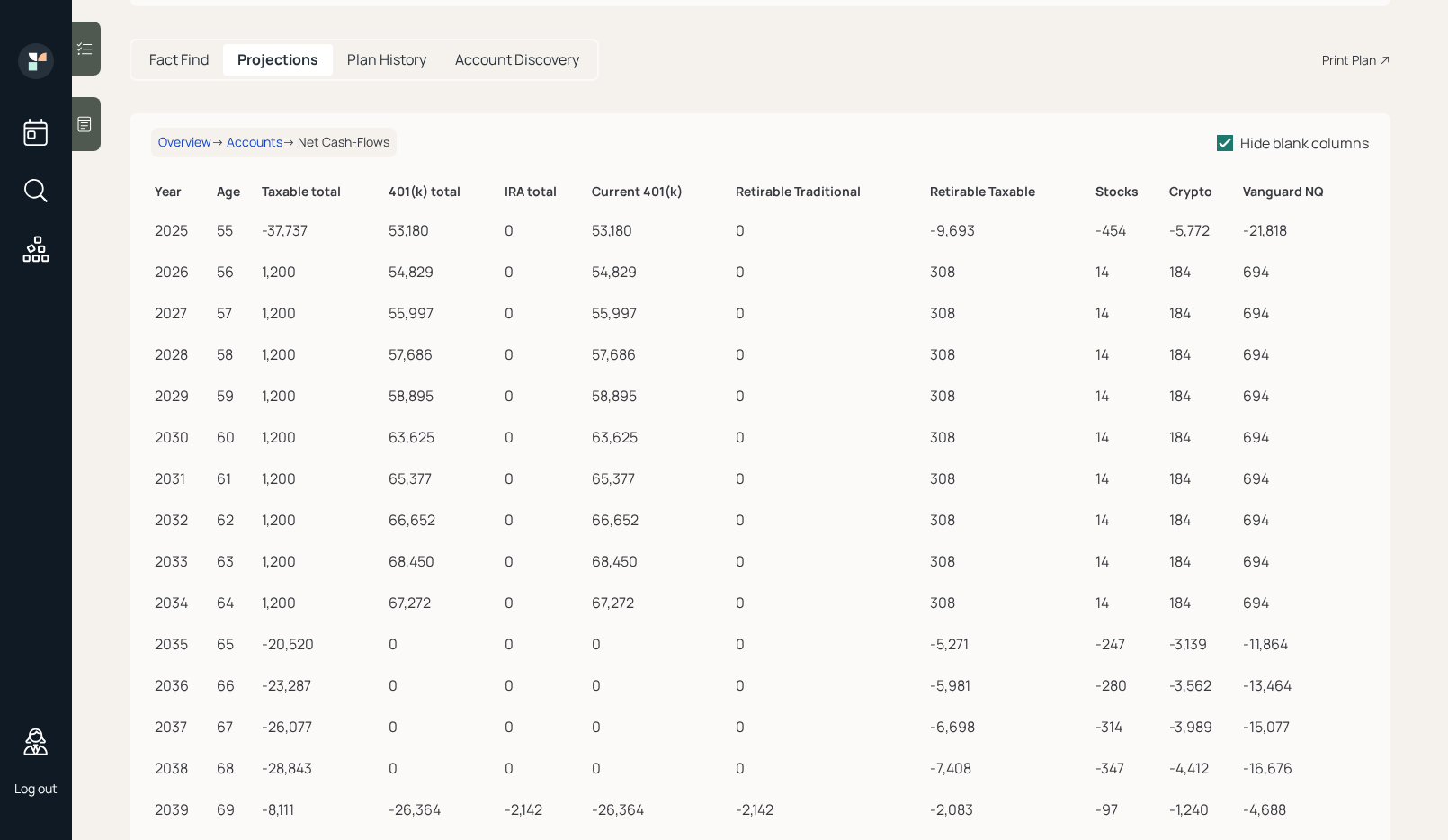
click at [187, 63] on h5 "Fact Find" at bounding box center [178, 59] width 59 height 17
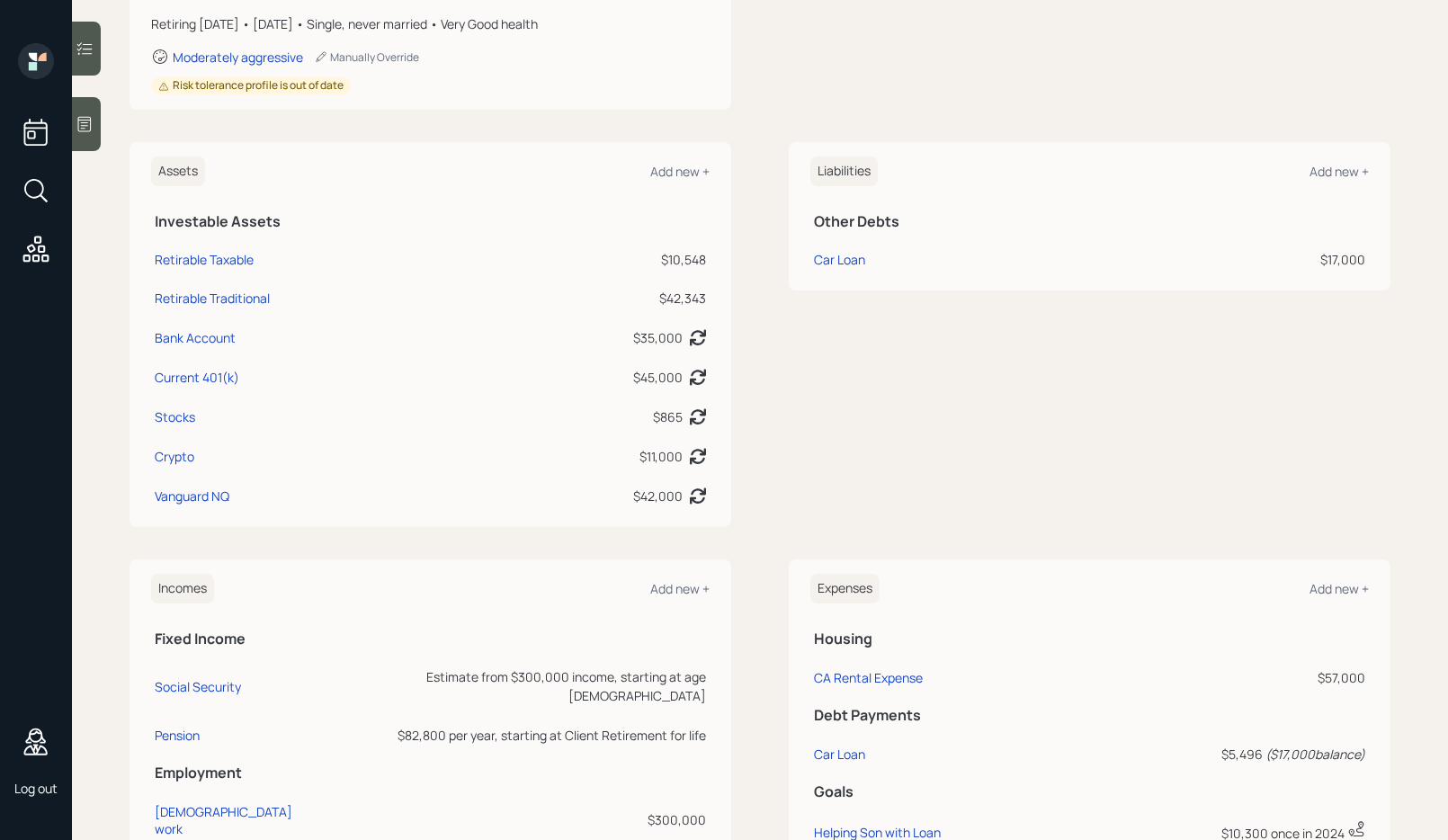
scroll to position [337, 0]
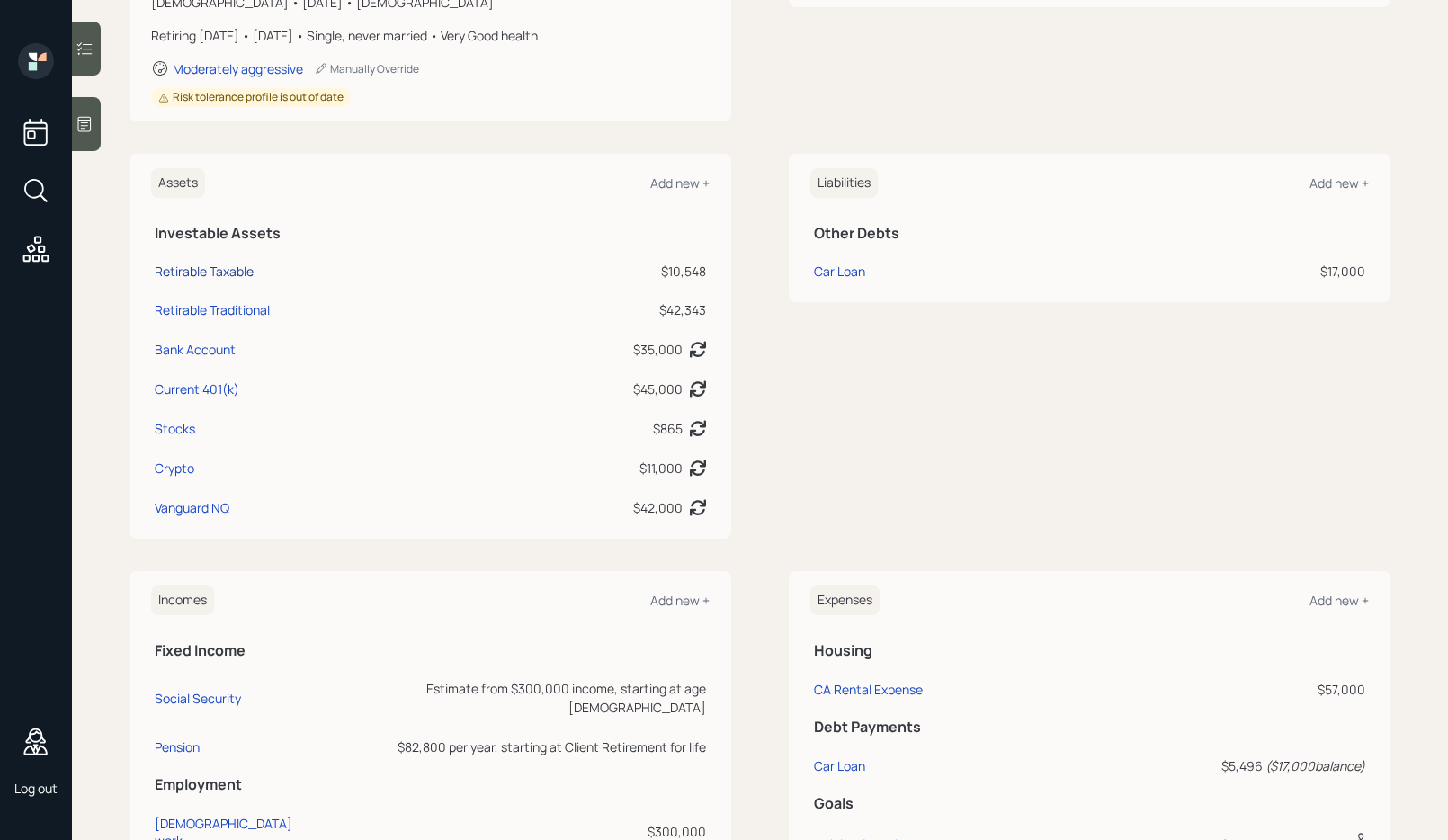
click at [234, 270] on div "Retirable Taxable" at bounding box center [203, 271] width 99 height 19
select select "taxable"
select select "balanced"
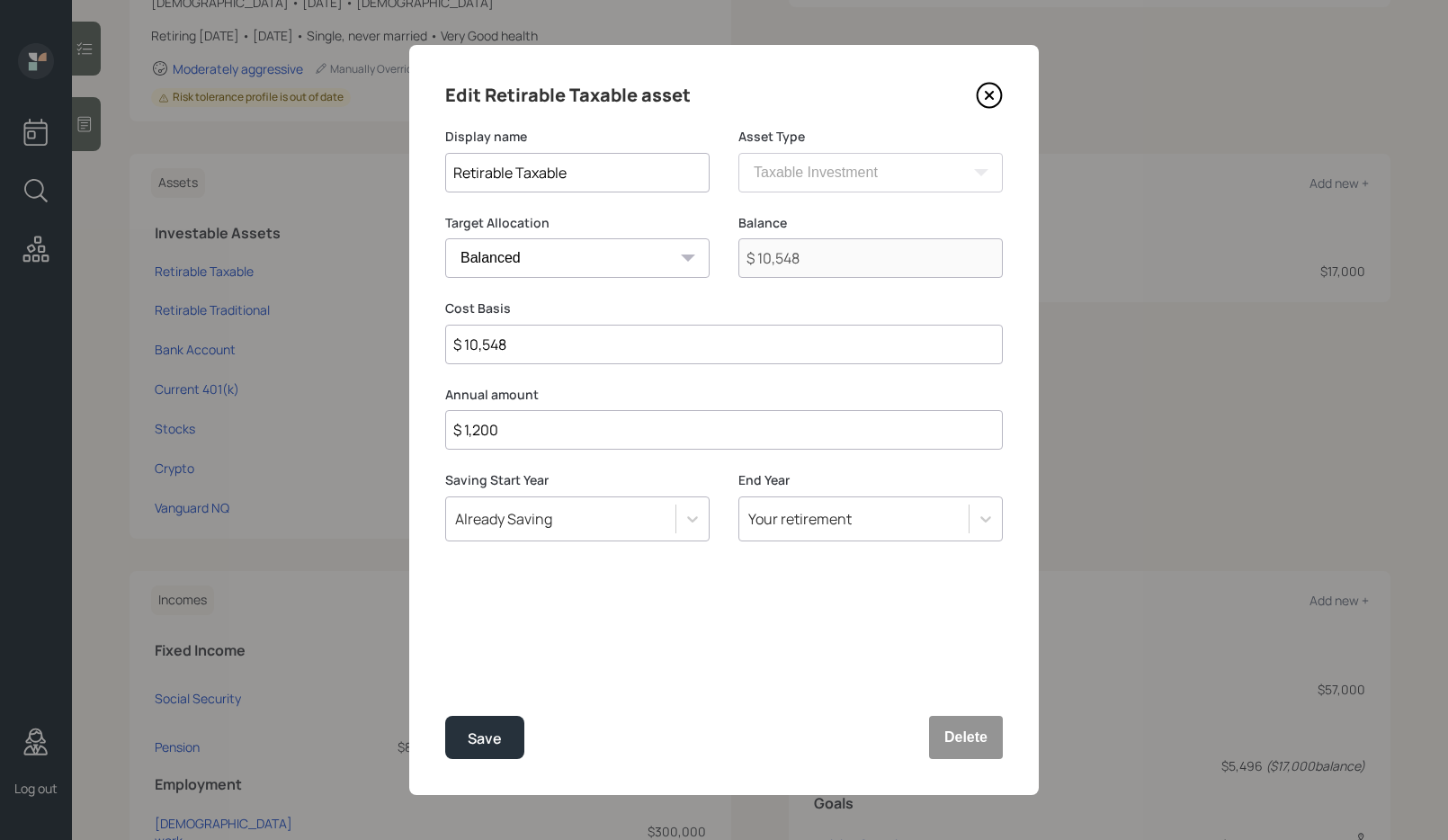
click at [992, 97] on icon at bounding box center [989, 95] width 27 height 27
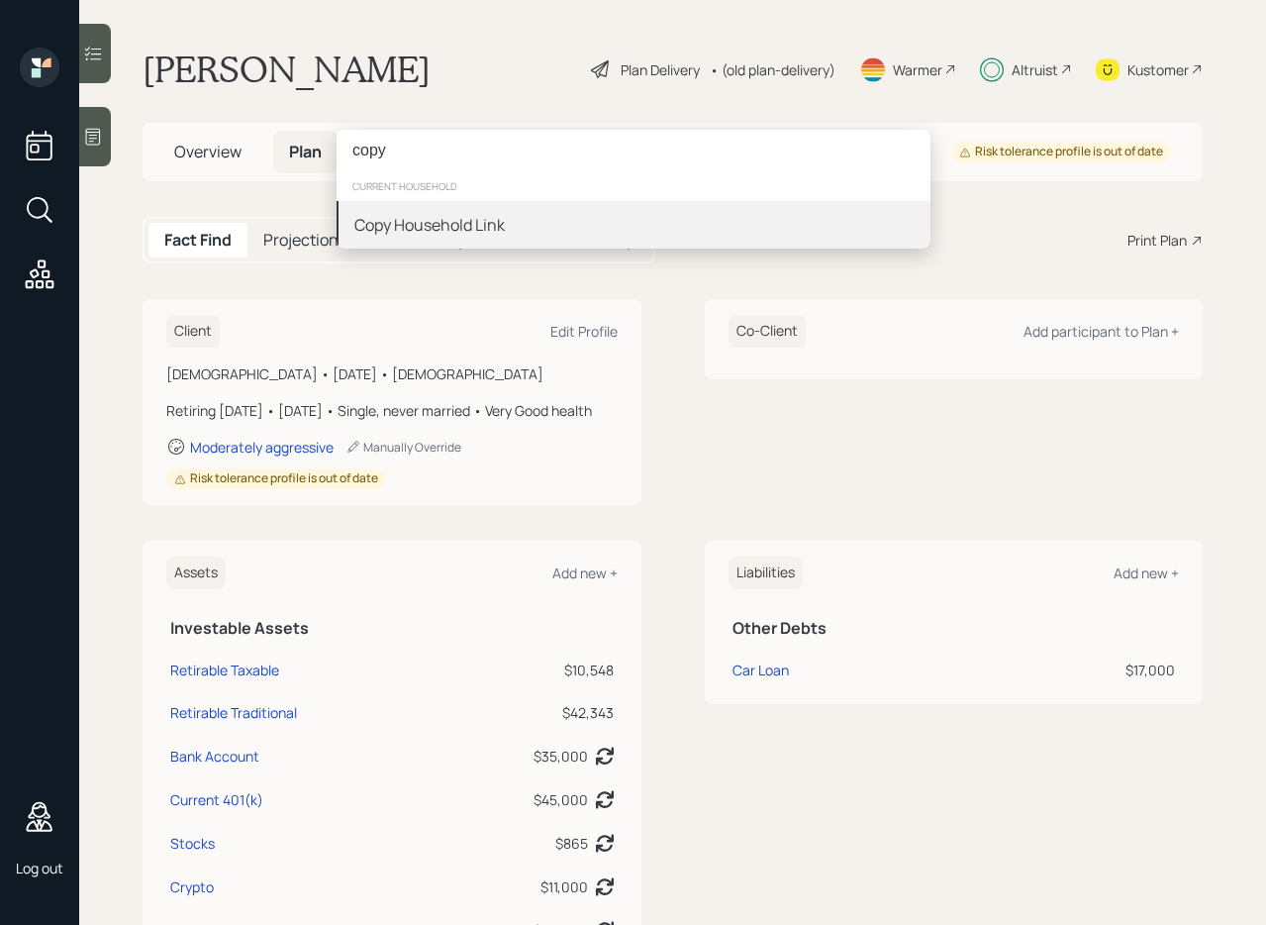
type input "copy"
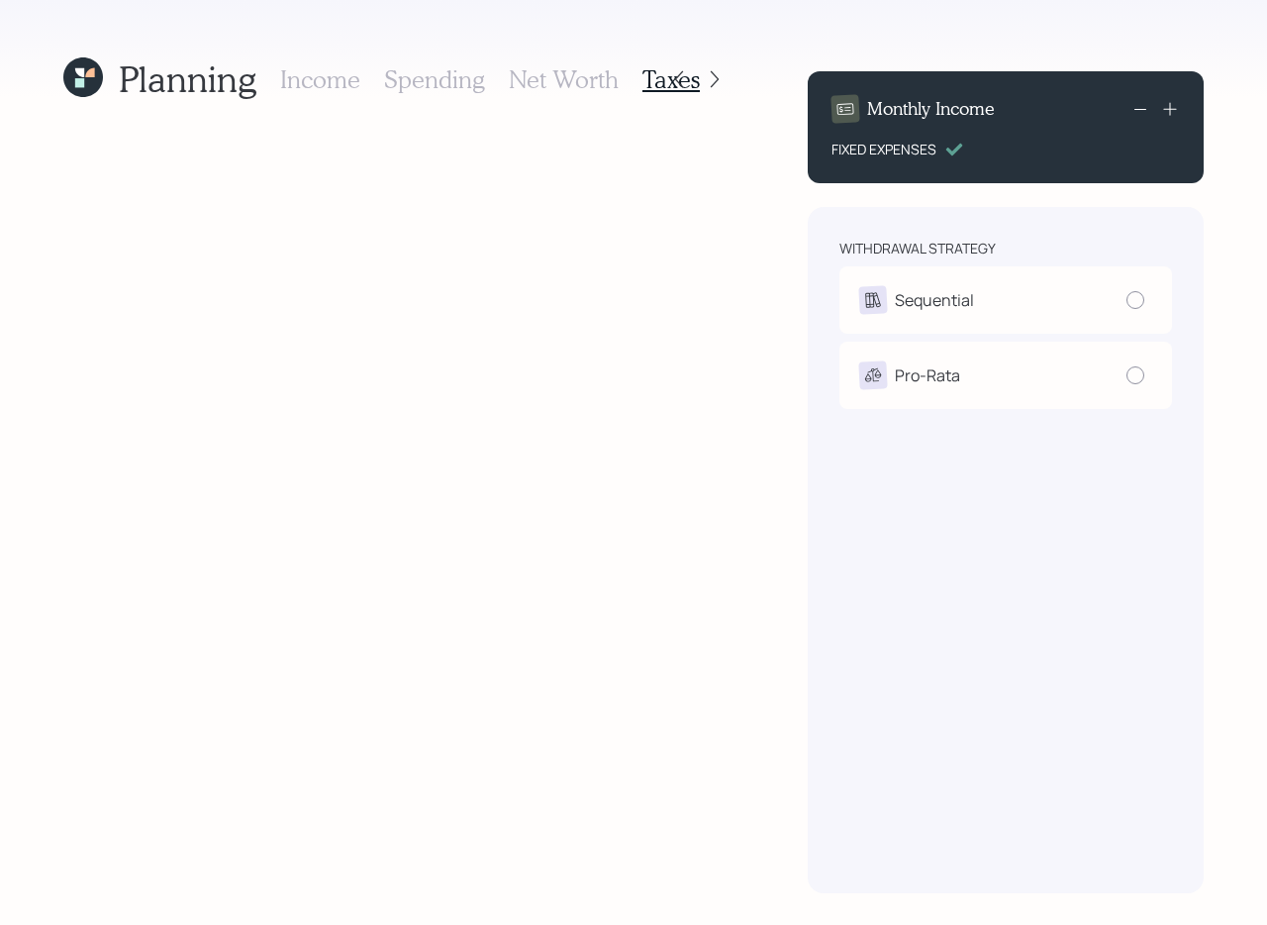
radio input "true"
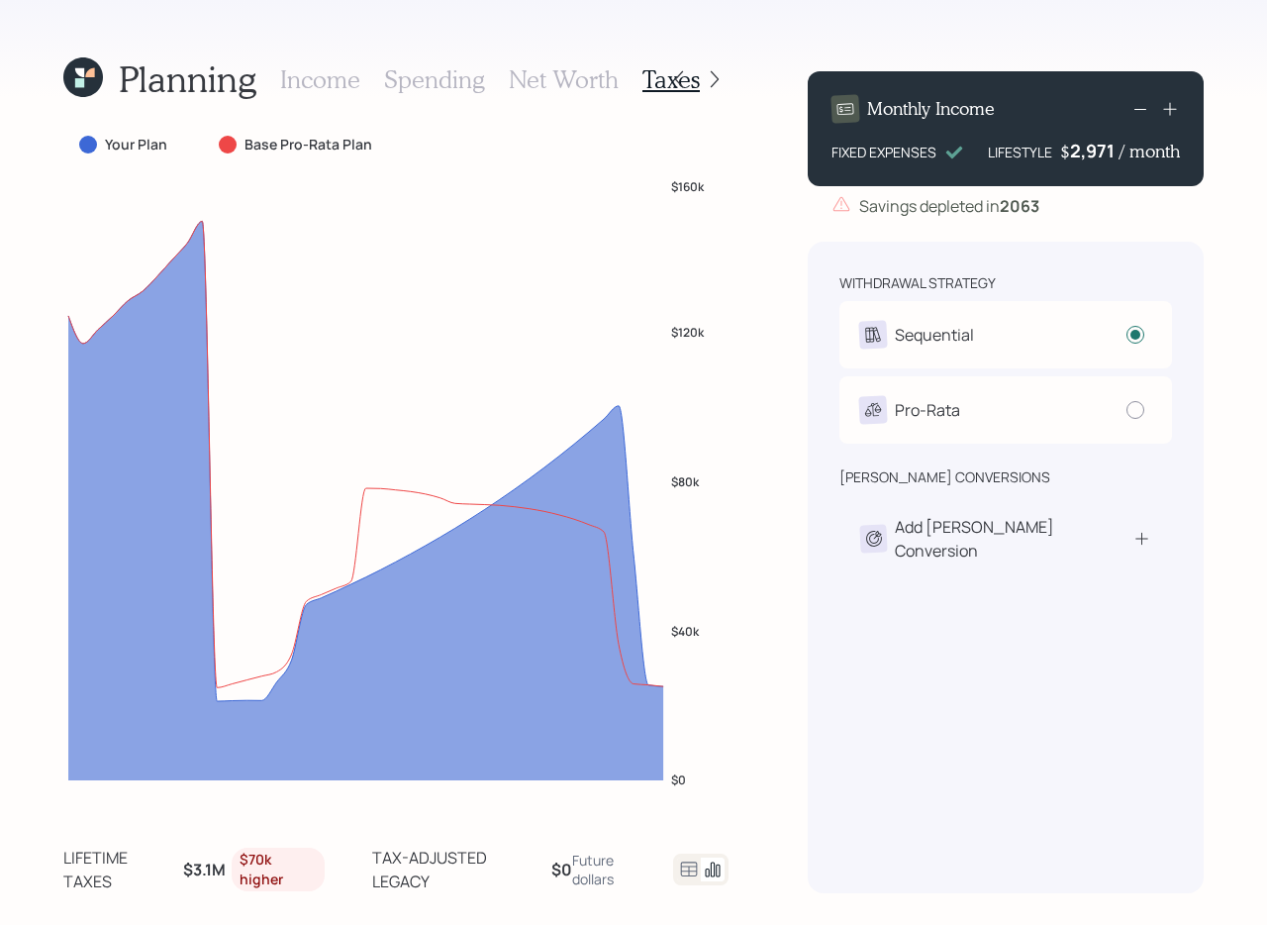
click at [550, 78] on h3 "Net Worth" at bounding box center [564, 79] width 110 height 29
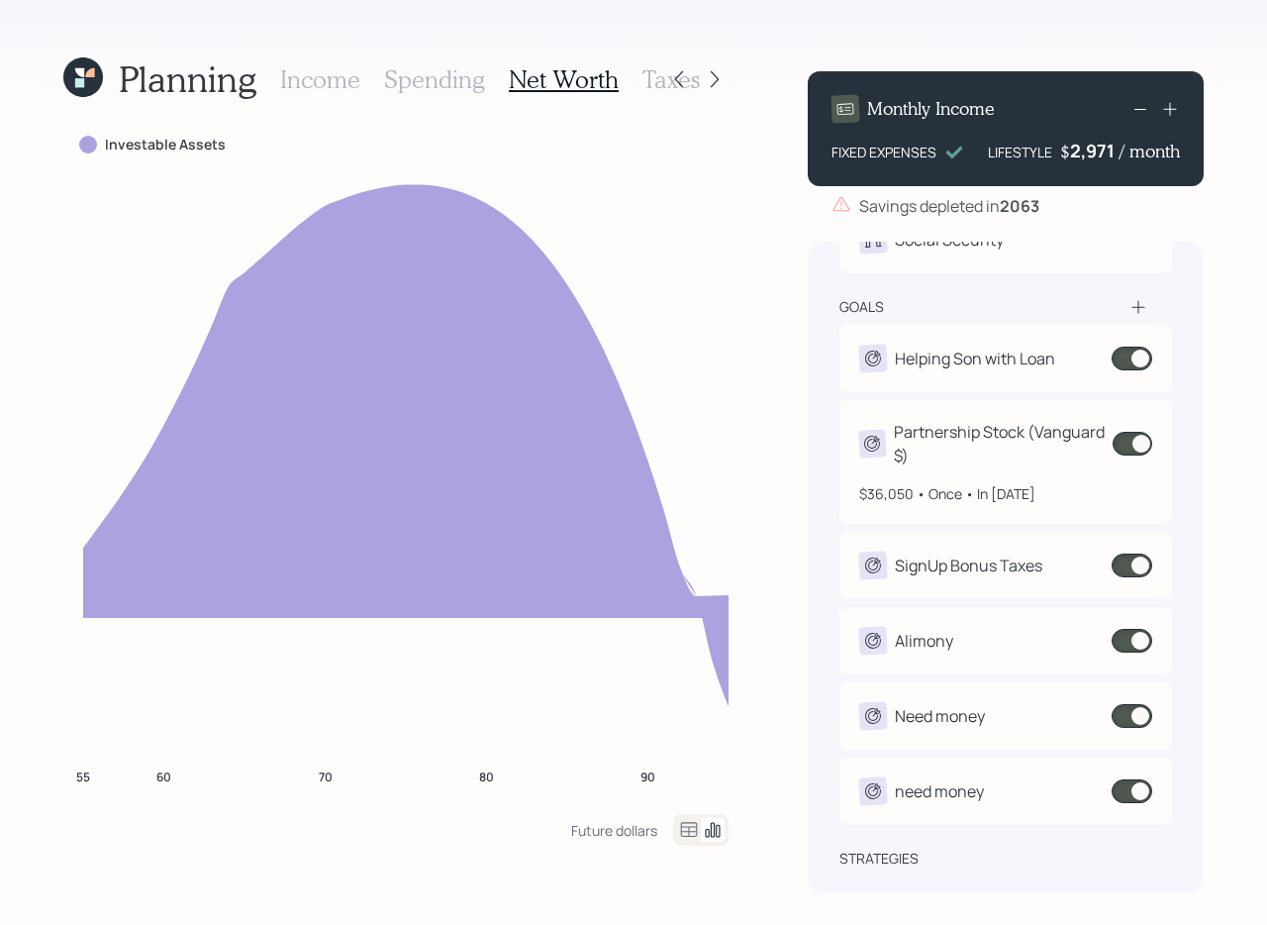
scroll to position [183, 0]
